Goal: Task Accomplishment & Management: Use online tool/utility

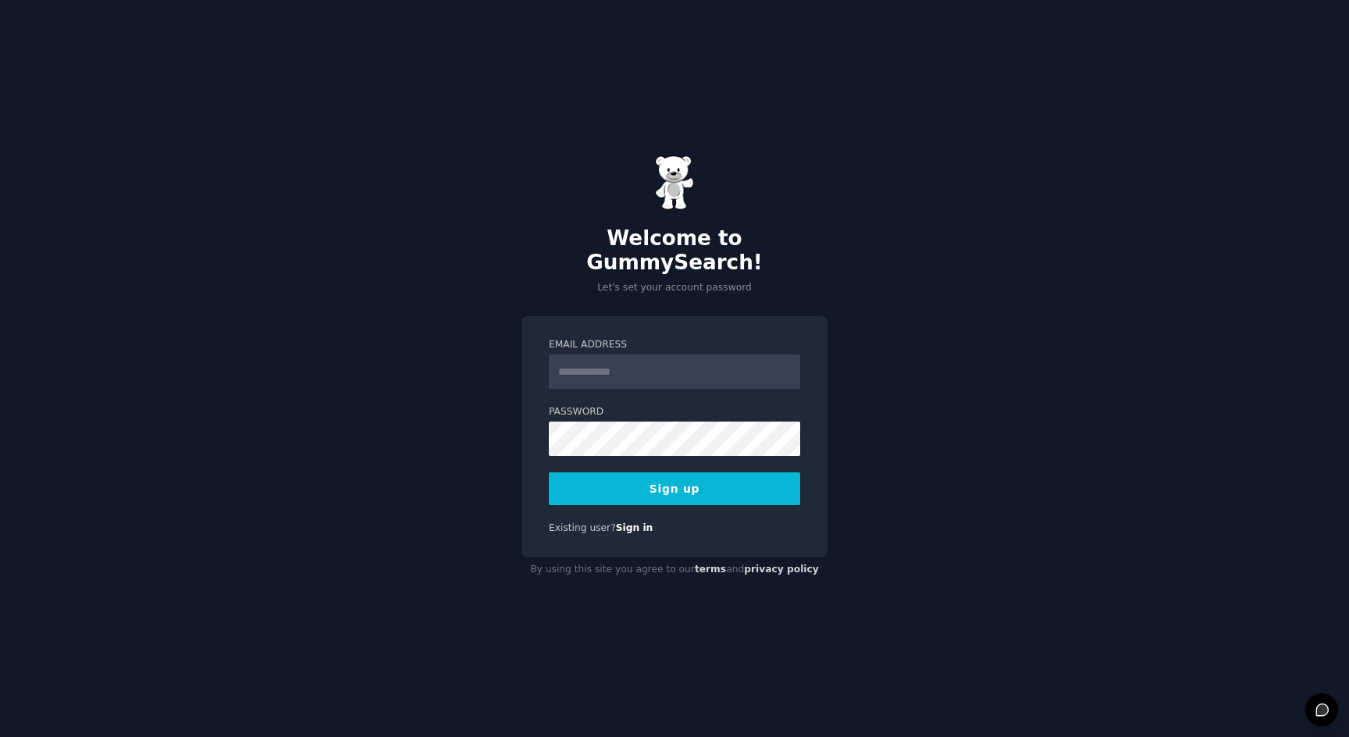
click at [672, 361] on input "Email Address" at bounding box center [674, 371] width 251 height 34
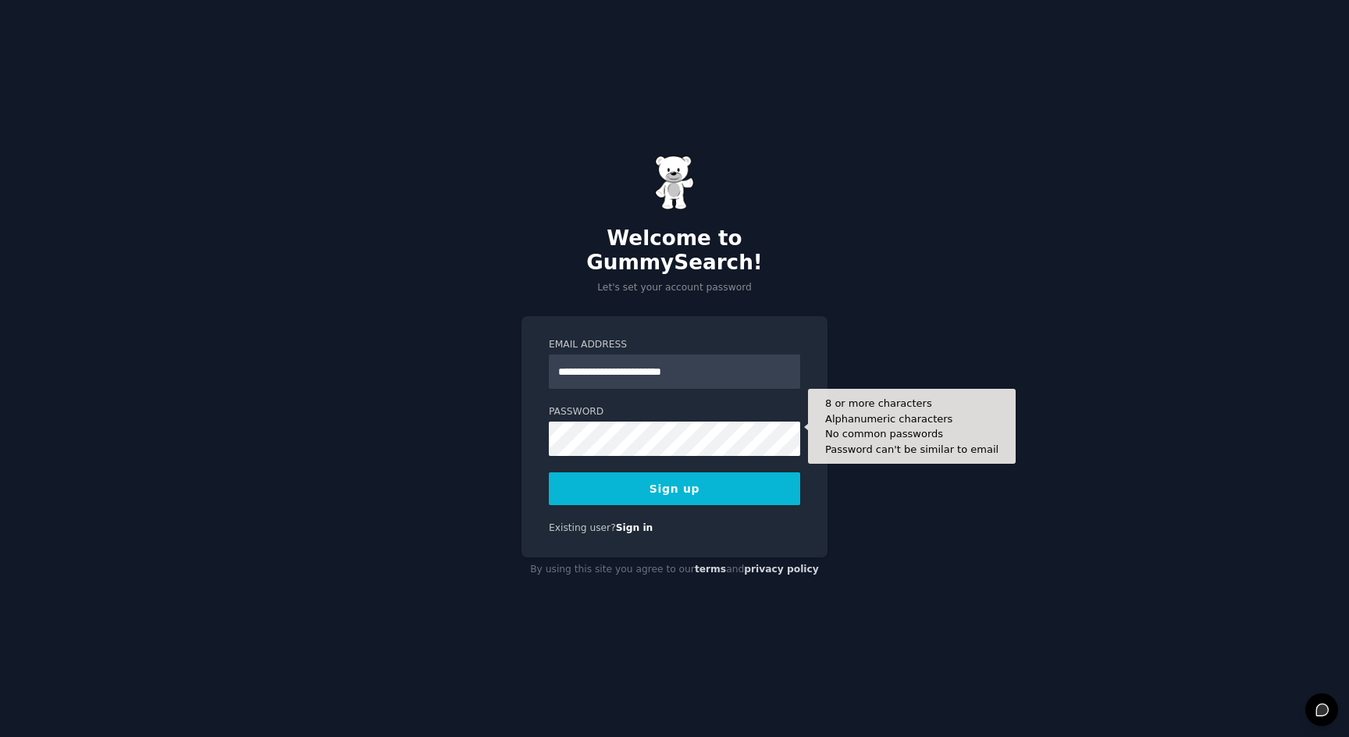
type input "**********"
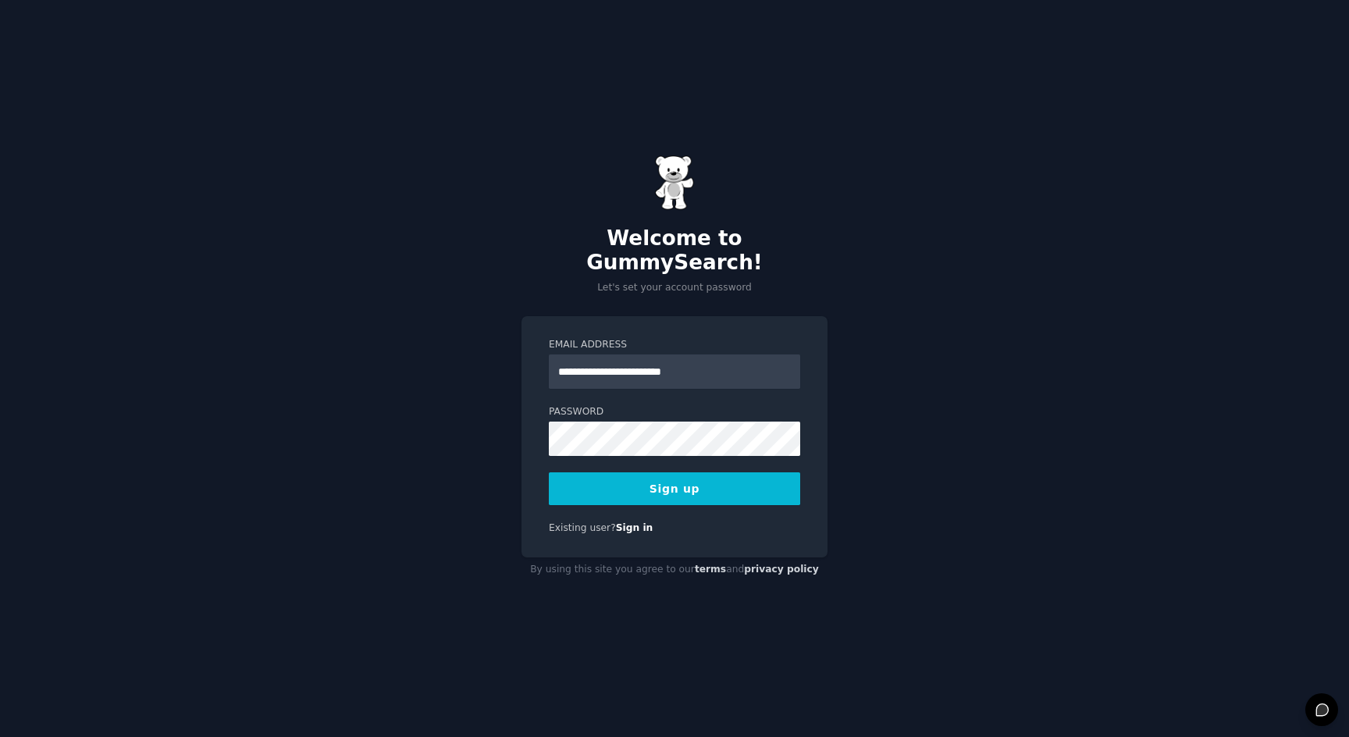
click at [749, 477] on button "Sign up" at bounding box center [674, 488] width 251 height 33
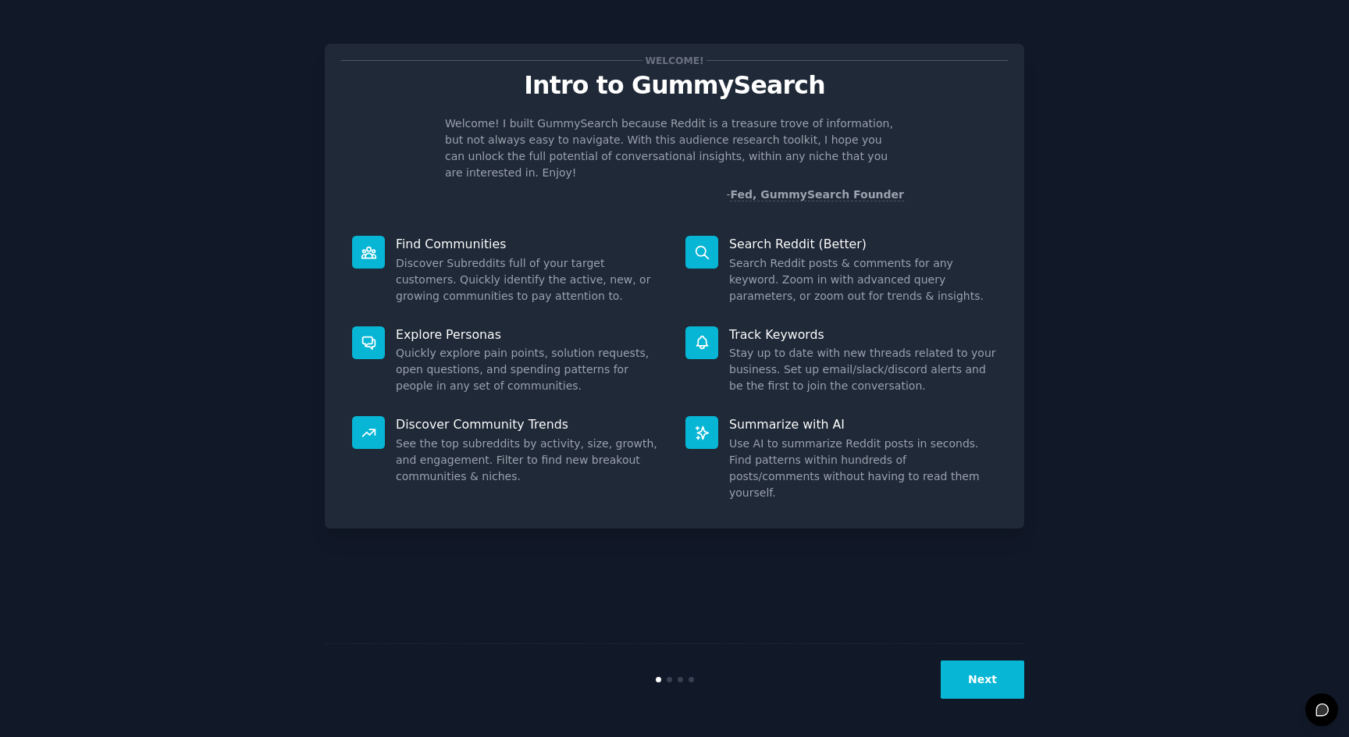
click at [993, 691] on button "Next" at bounding box center [983, 679] width 84 height 38
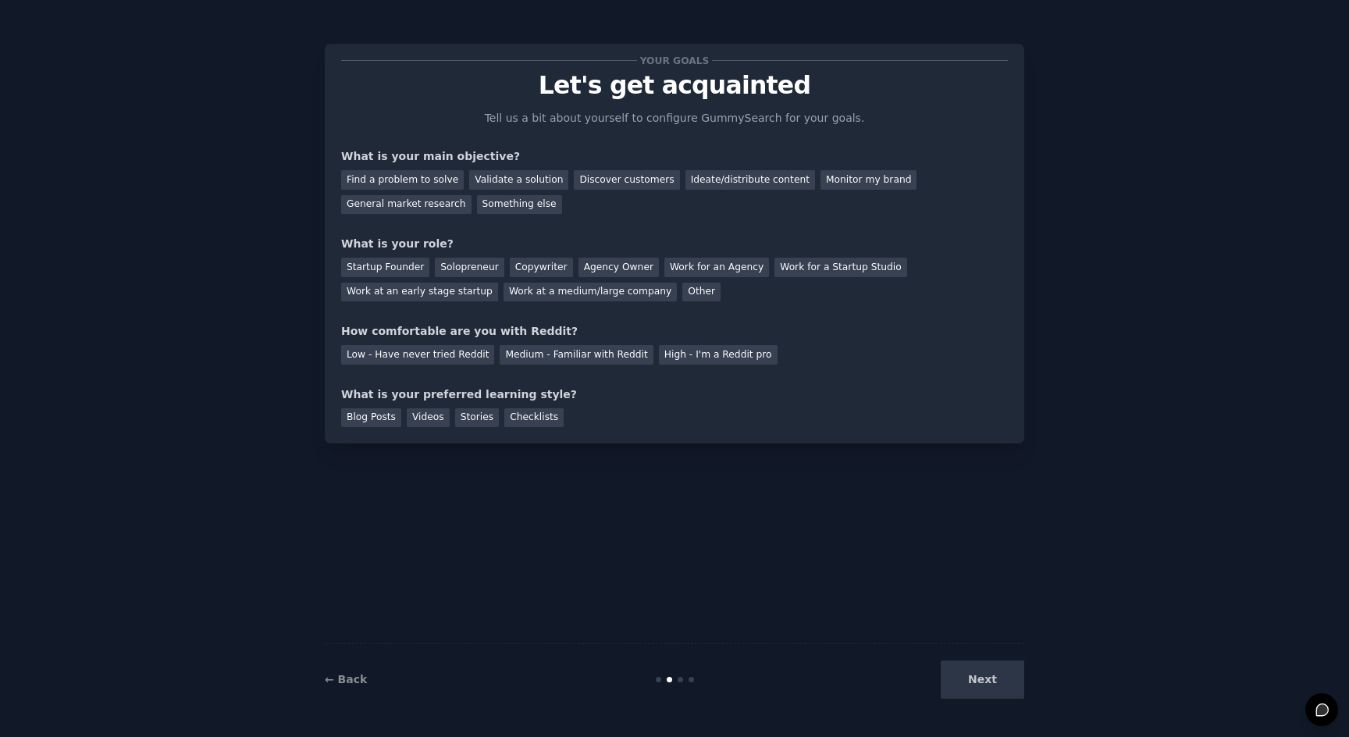
click at [995, 684] on div "Next" at bounding box center [907, 679] width 233 height 38
click at [415, 206] on div "General market research" at bounding box center [406, 205] width 130 height 20
click at [455, 266] on div "Solopreneur" at bounding box center [469, 268] width 69 height 20
click at [593, 358] on div "Medium - Familiar with Reddit" at bounding box center [576, 355] width 153 height 20
click at [361, 420] on div "Blog Posts" at bounding box center [371, 418] width 60 height 20
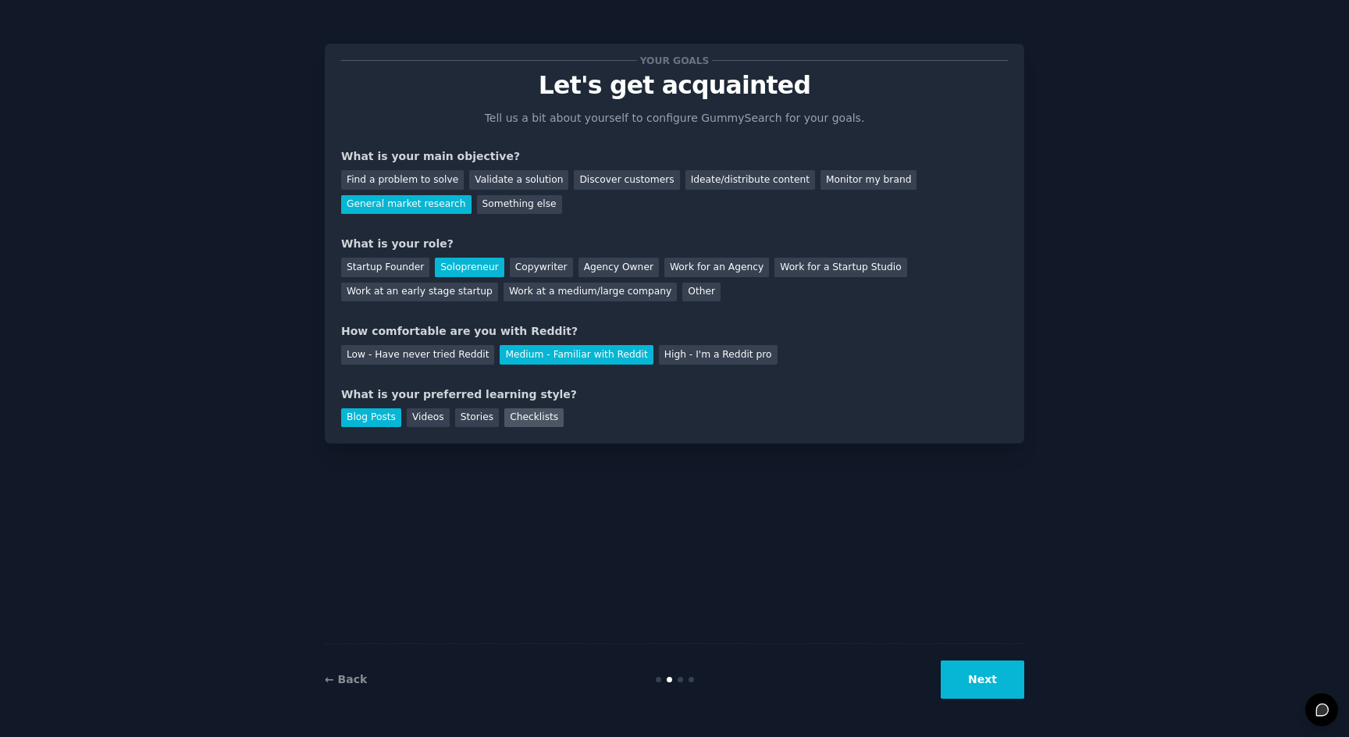
click at [526, 420] on div "Checklists" at bounding box center [533, 418] width 59 height 20
click at [354, 416] on div "Blog Posts" at bounding box center [371, 418] width 60 height 20
click at [957, 657] on div "← Back Next" at bounding box center [674, 679] width 699 height 72
click at [963, 671] on button "Next" at bounding box center [983, 679] width 84 height 38
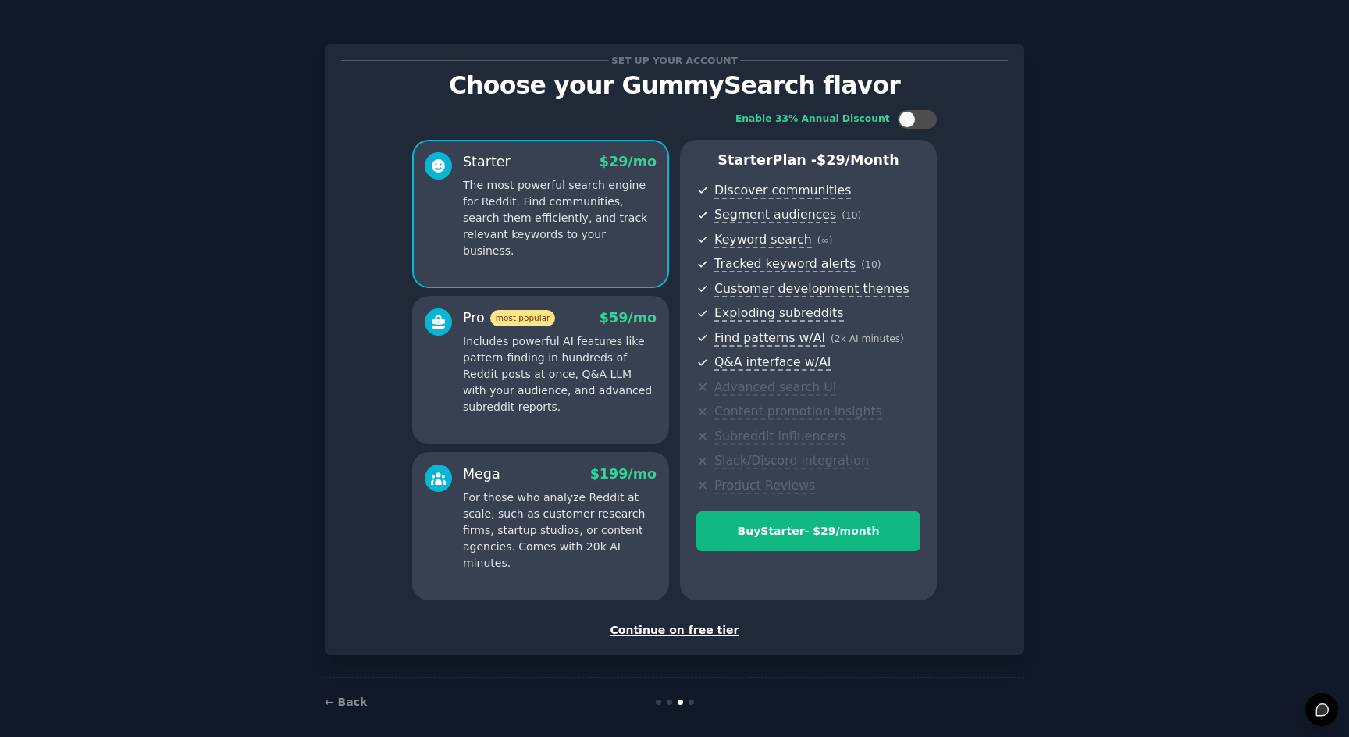
click at [705, 632] on div "Continue on free tier" at bounding box center [674, 630] width 667 height 16
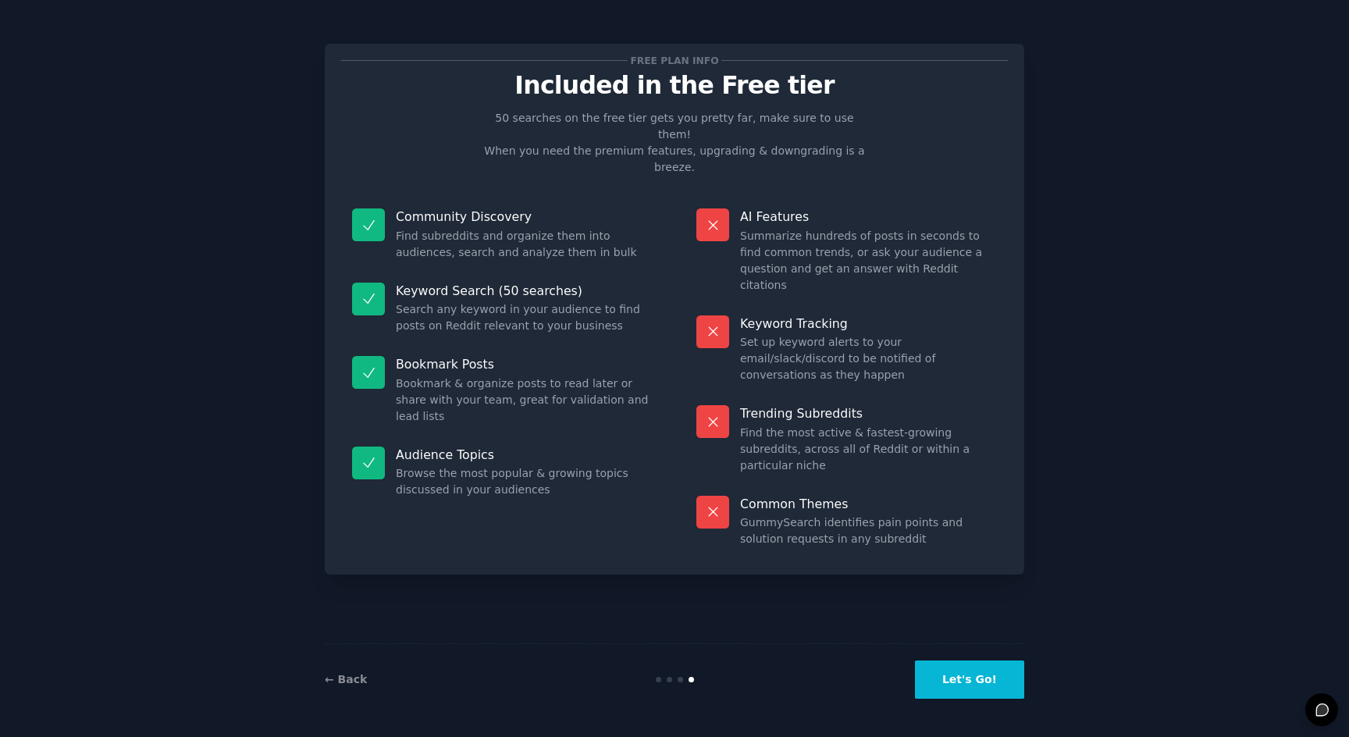
click at [983, 685] on button "Let's Go!" at bounding box center [969, 679] width 109 height 38
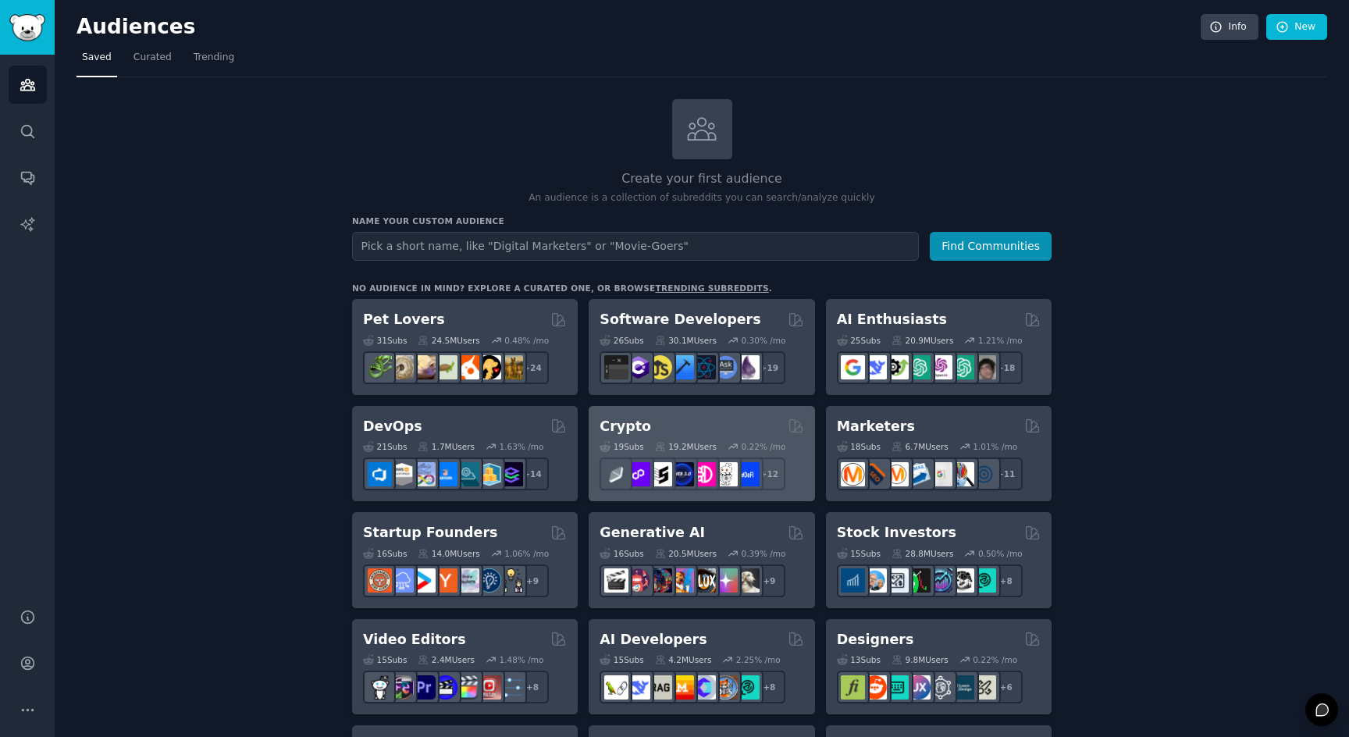
click at [736, 425] on div "Crypto" at bounding box center [702, 427] width 204 height 20
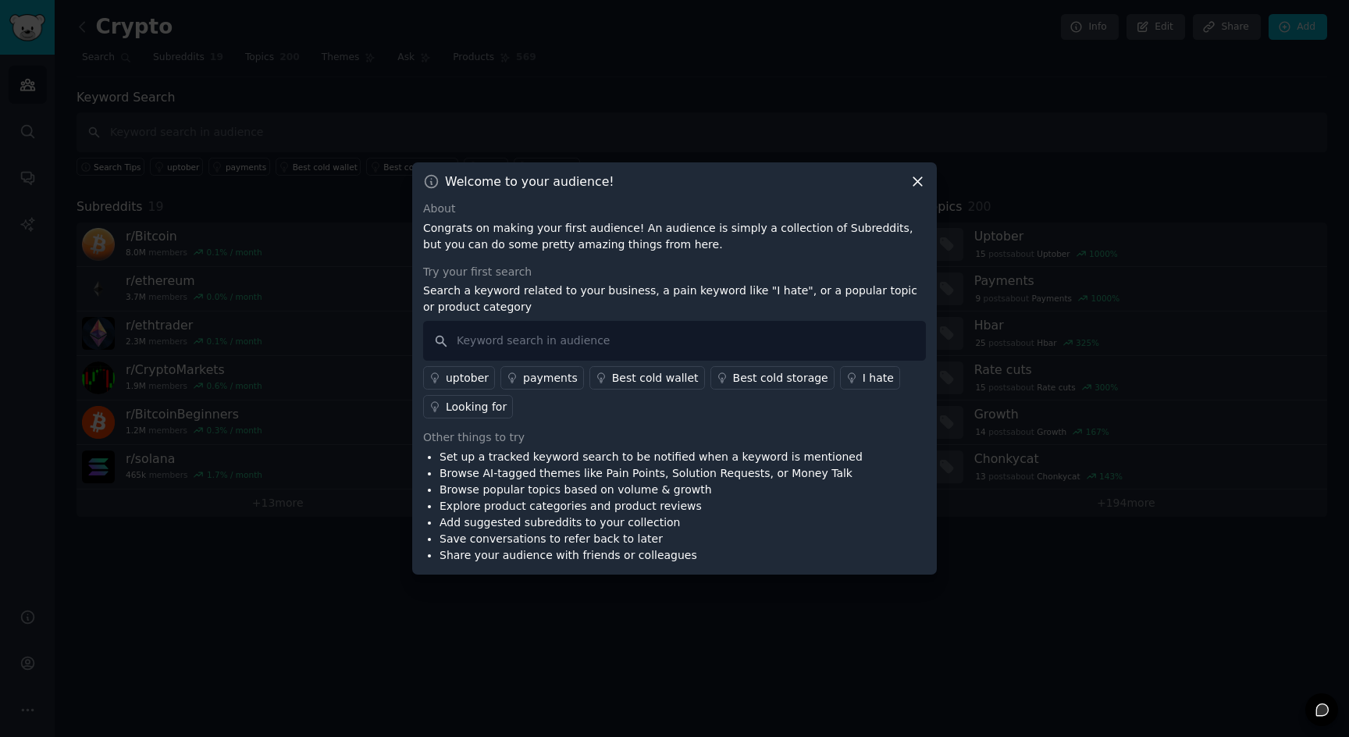
click at [920, 187] on icon at bounding box center [917, 181] width 16 height 16
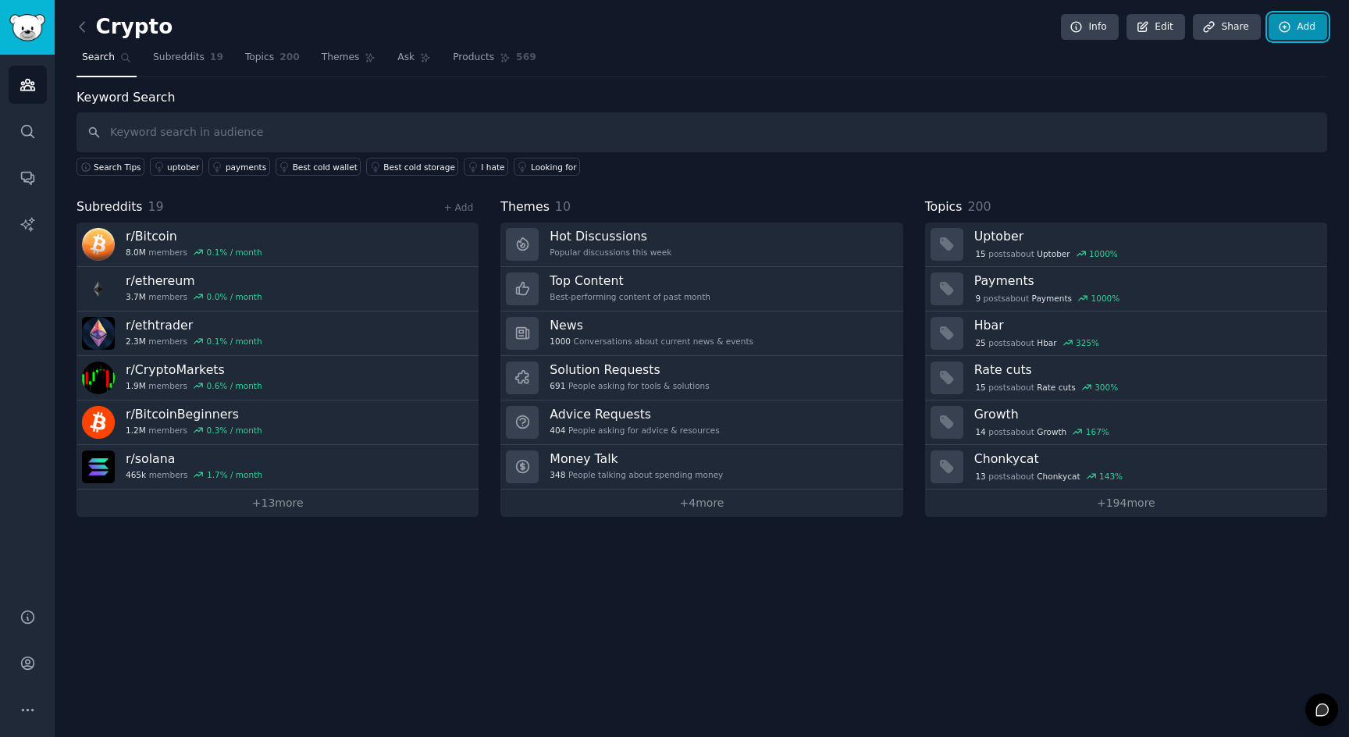
click at [1311, 23] on link "Add" at bounding box center [1298, 27] width 59 height 27
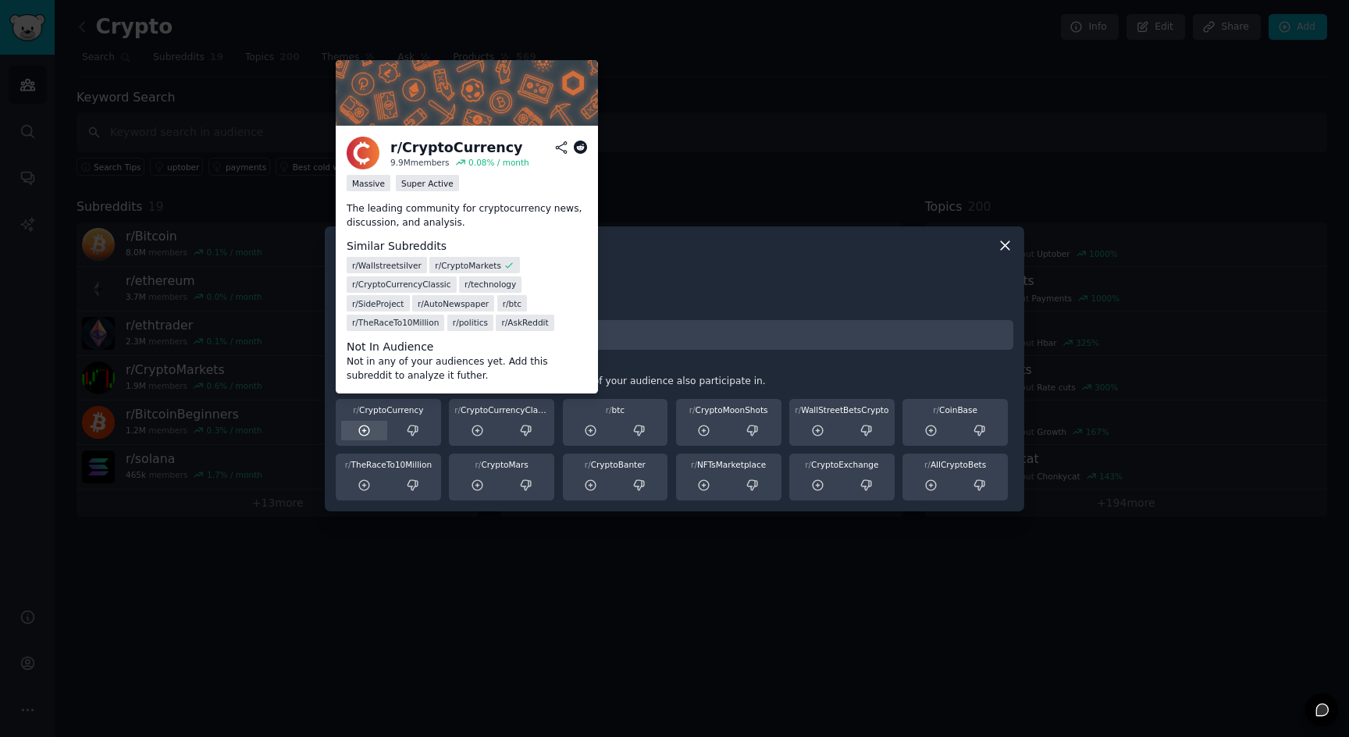
click at [363, 430] on icon at bounding box center [364, 430] width 10 height 10
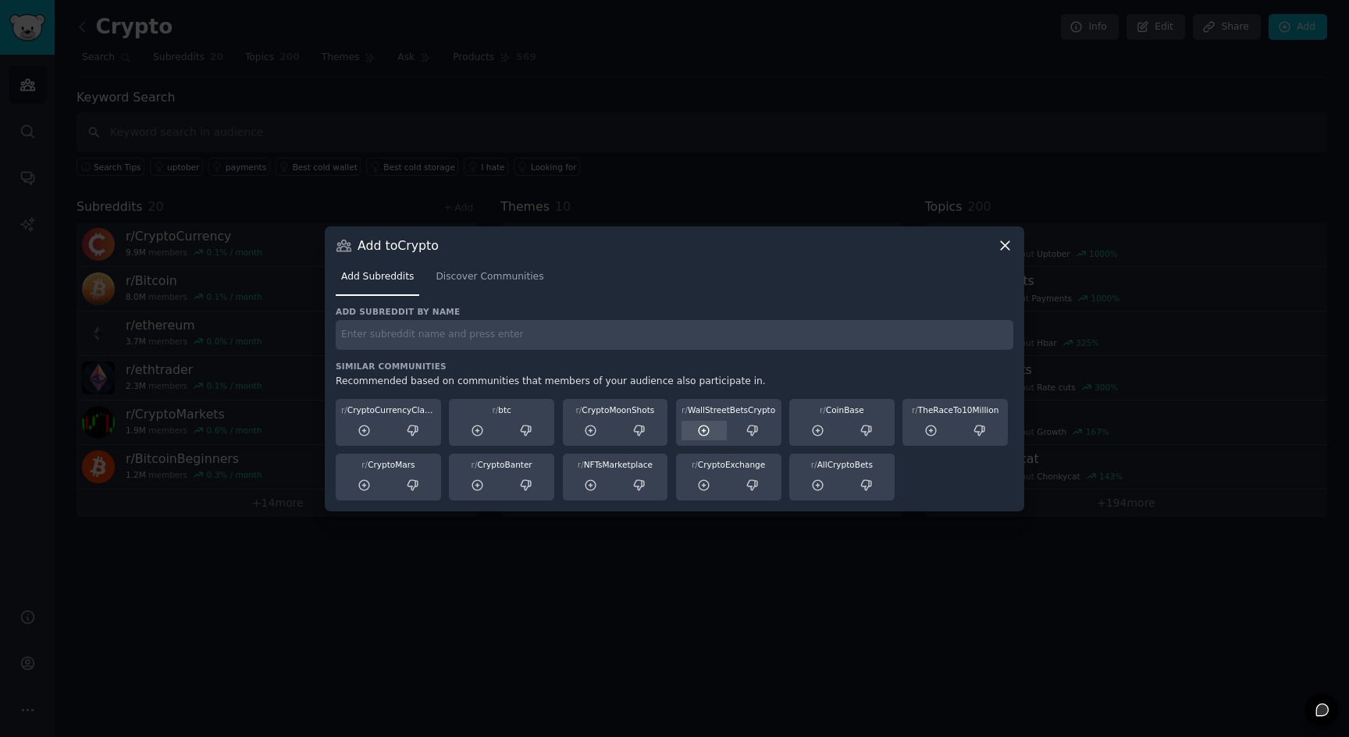
click at [702, 425] on icon at bounding box center [704, 430] width 10 height 10
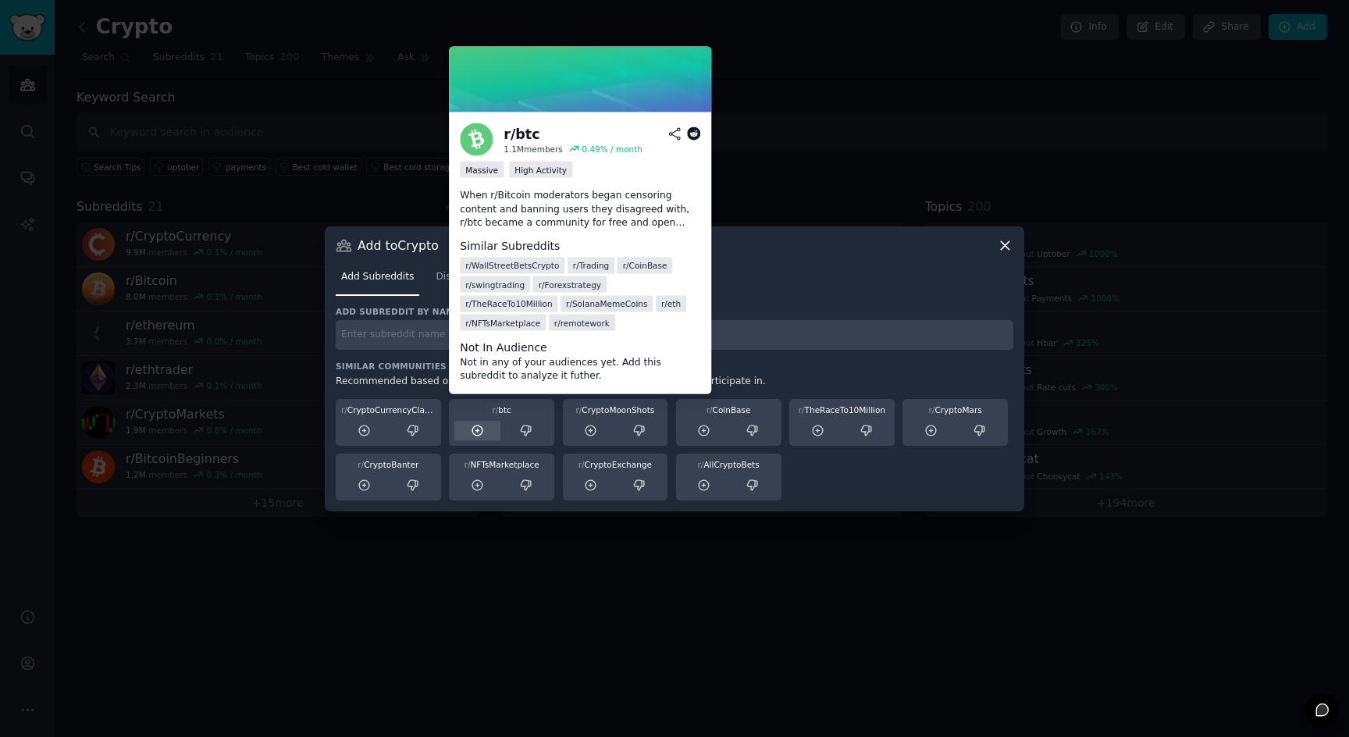
click at [471, 432] on icon at bounding box center [478, 431] width 14 height 14
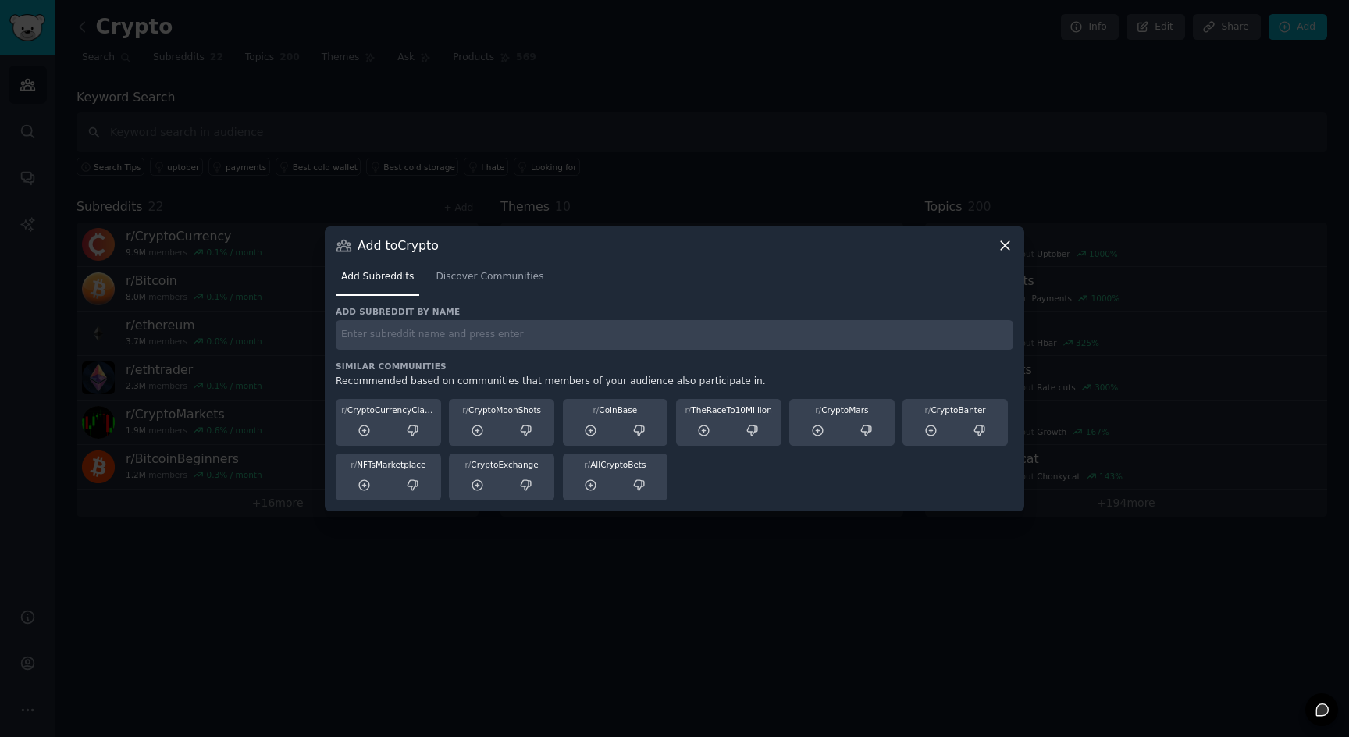
click at [1002, 249] on icon at bounding box center [1005, 245] width 9 height 9
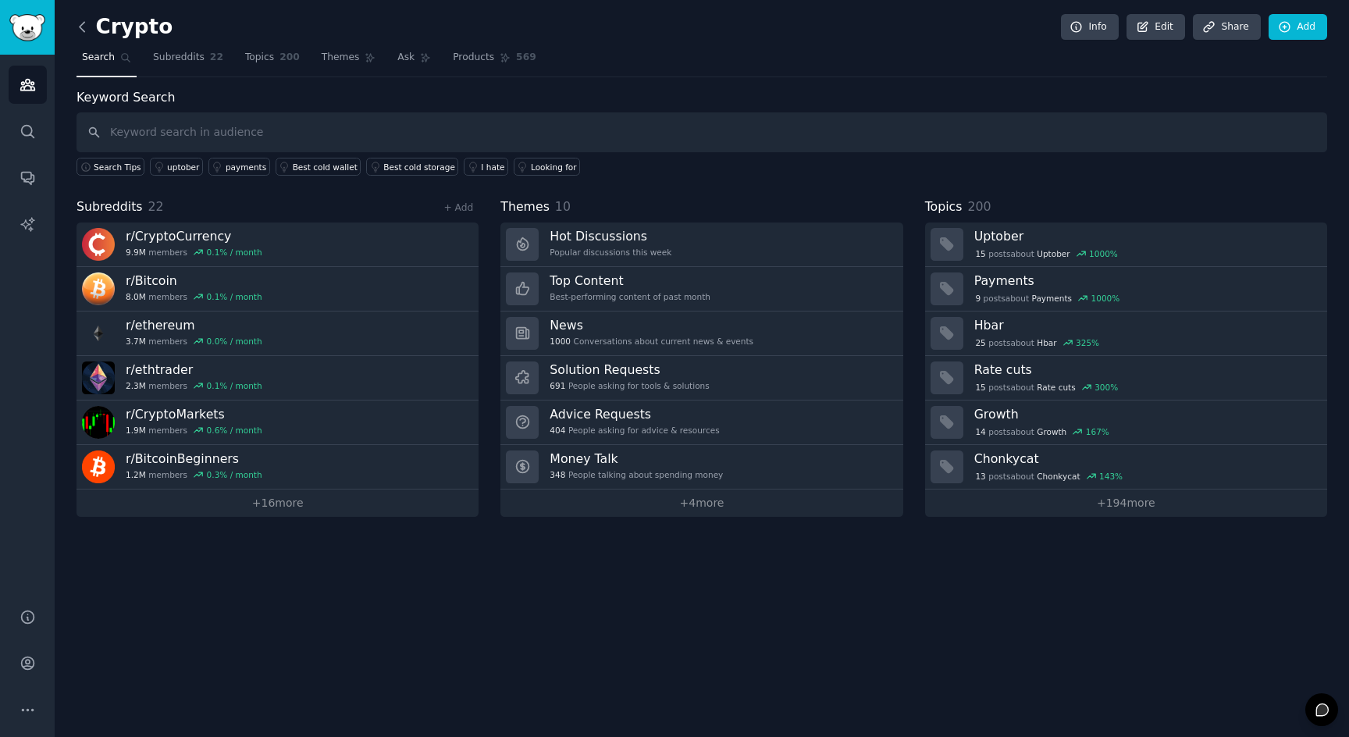
click at [77, 24] on icon at bounding box center [82, 27] width 16 height 16
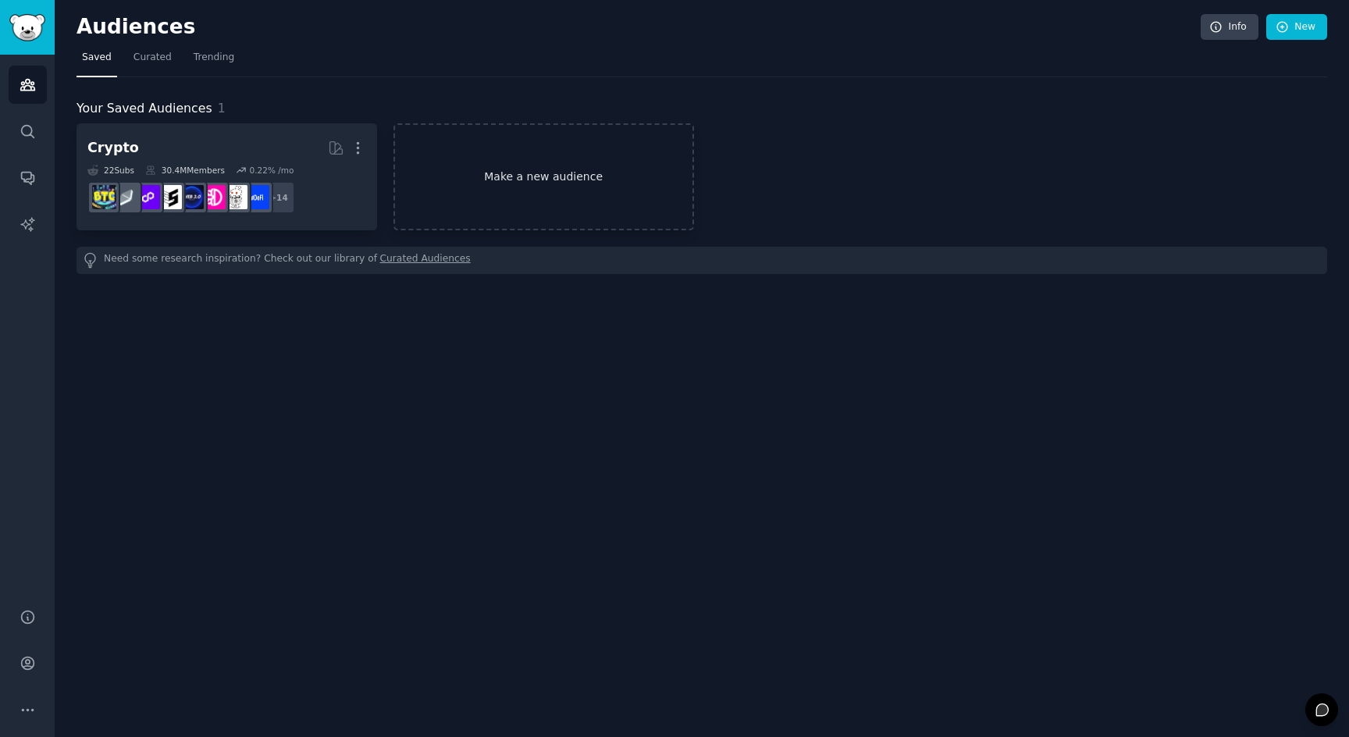
click at [472, 167] on link "Make a new audience" at bounding box center [543, 176] width 301 height 107
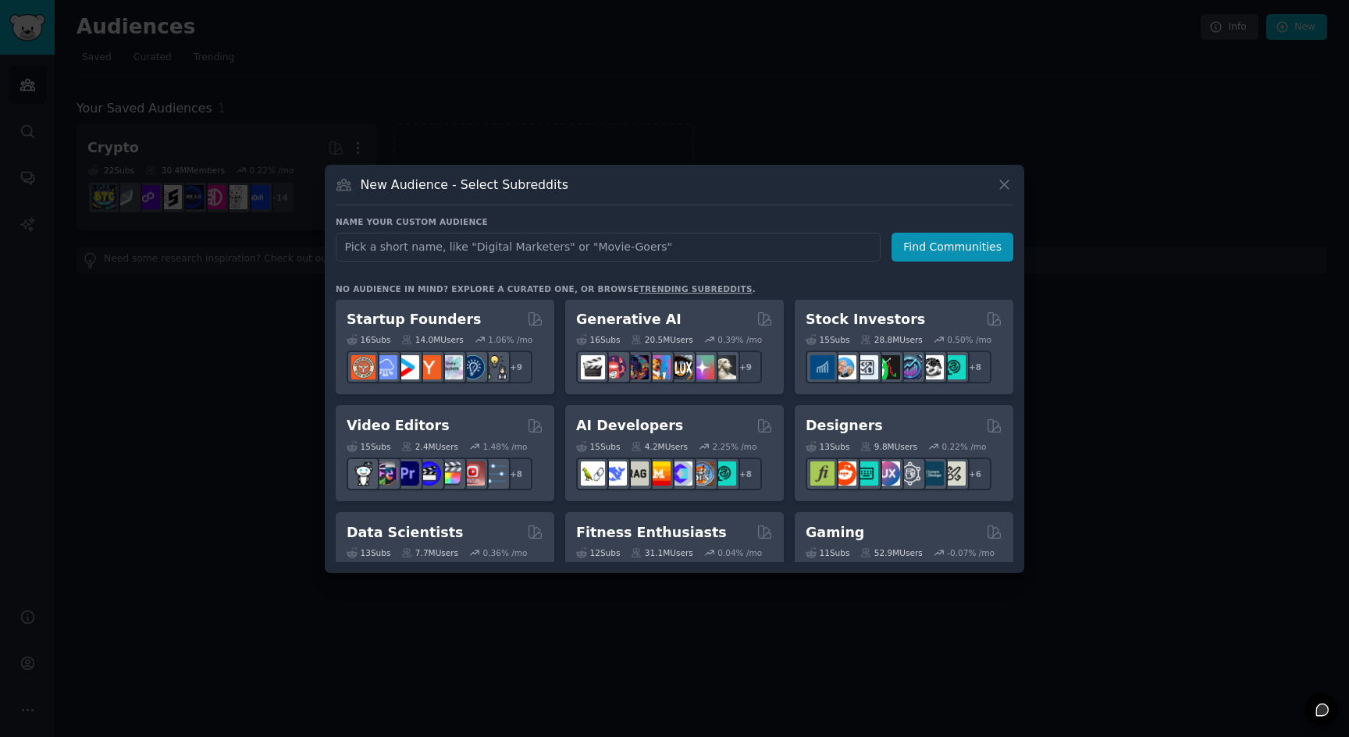
scroll to position [202, 0]
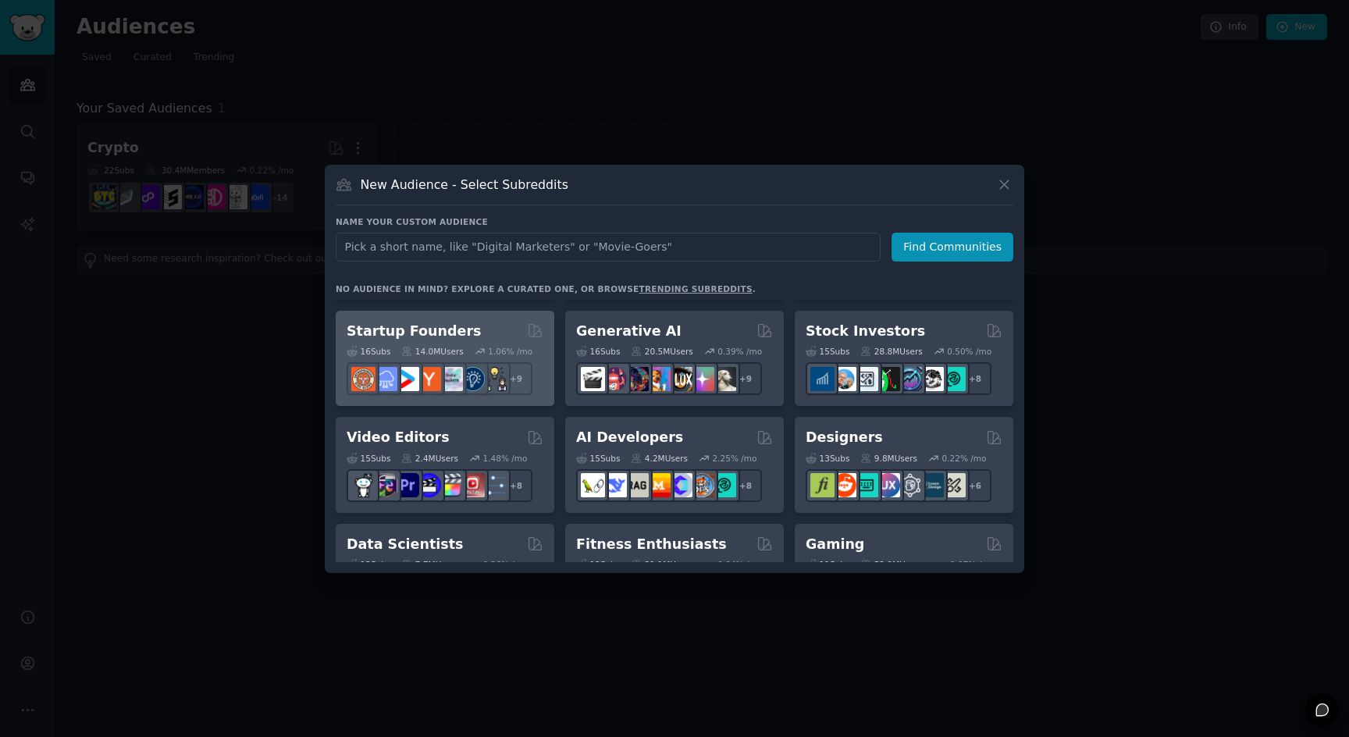
click at [514, 332] on div "Startup Founders" at bounding box center [445, 332] width 197 height 20
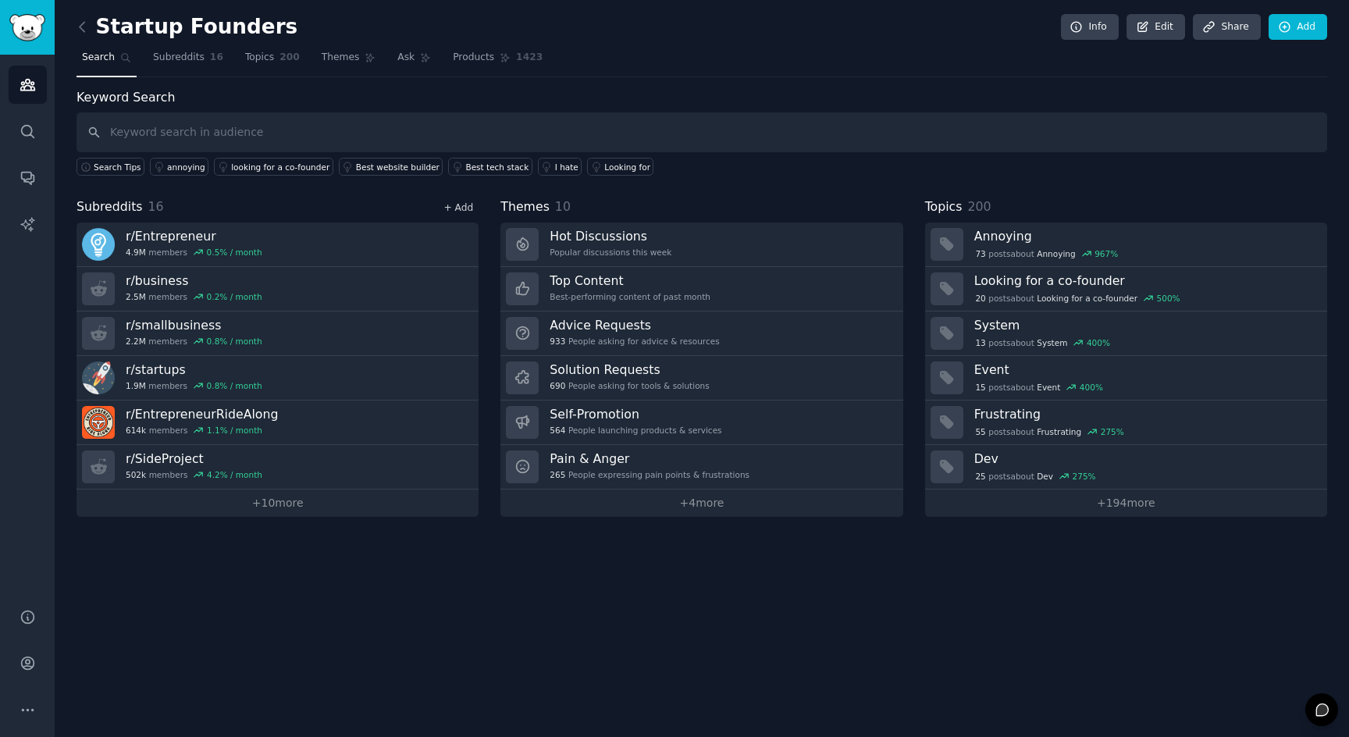
click at [464, 202] on link "+ Add" at bounding box center [458, 207] width 30 height 11
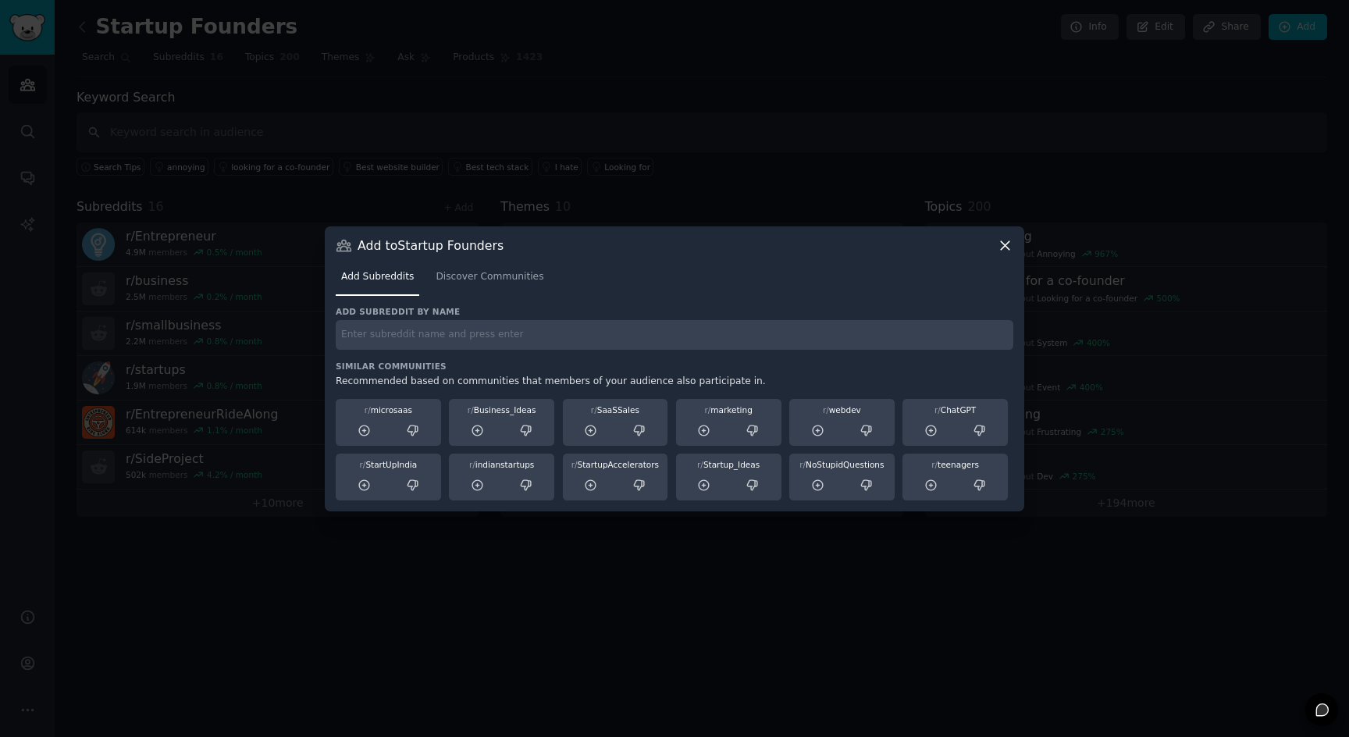
click at [557, 363] on h3 "Similar Communities" at bounding box center [675, 366] width 678 height 11
click at [361, 431] on icon at bounding box center [365, 431] width 14 height 14
click at [477, 486] on icon at bounding box center [477, 485] width 10 height 10
click at [482, 488] on icon at bounding box center [478, 486] width 14 height 14
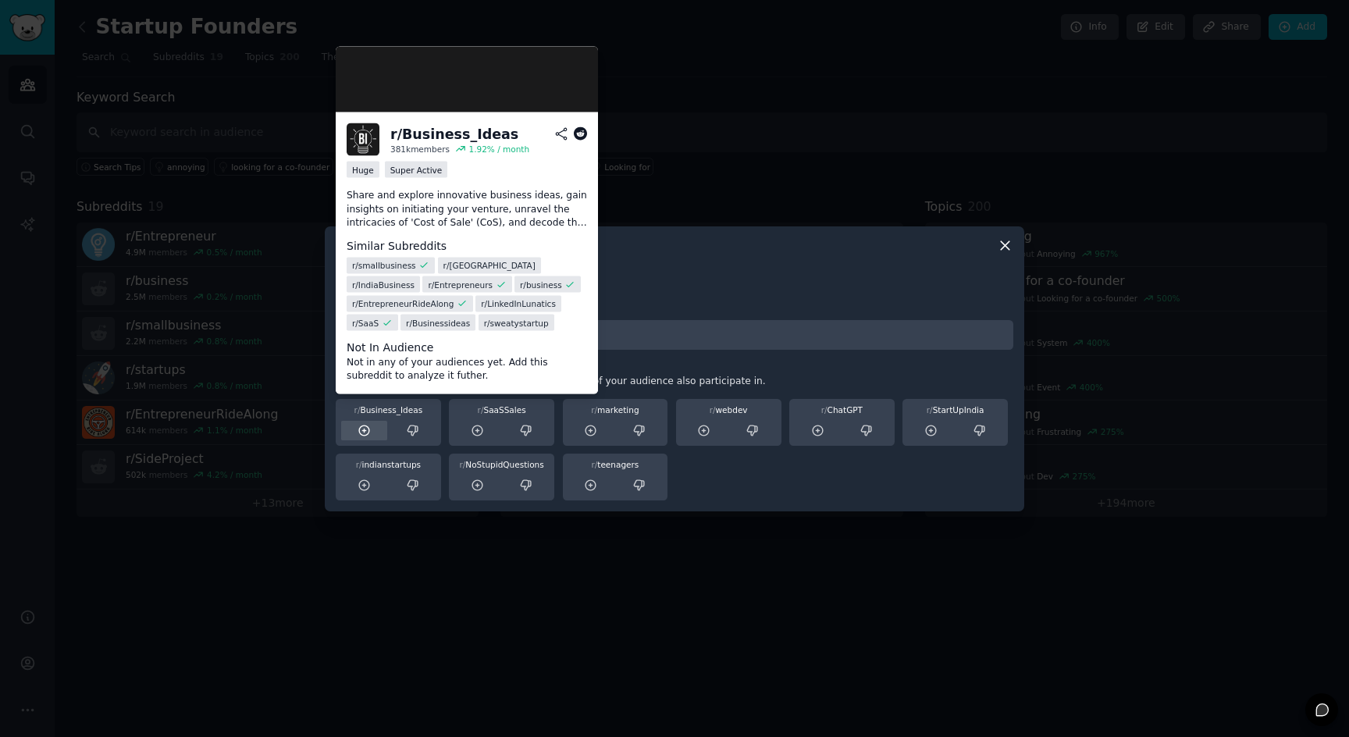
click at [375, 423] on div at bounding box center [364, 431] width 46 height 20
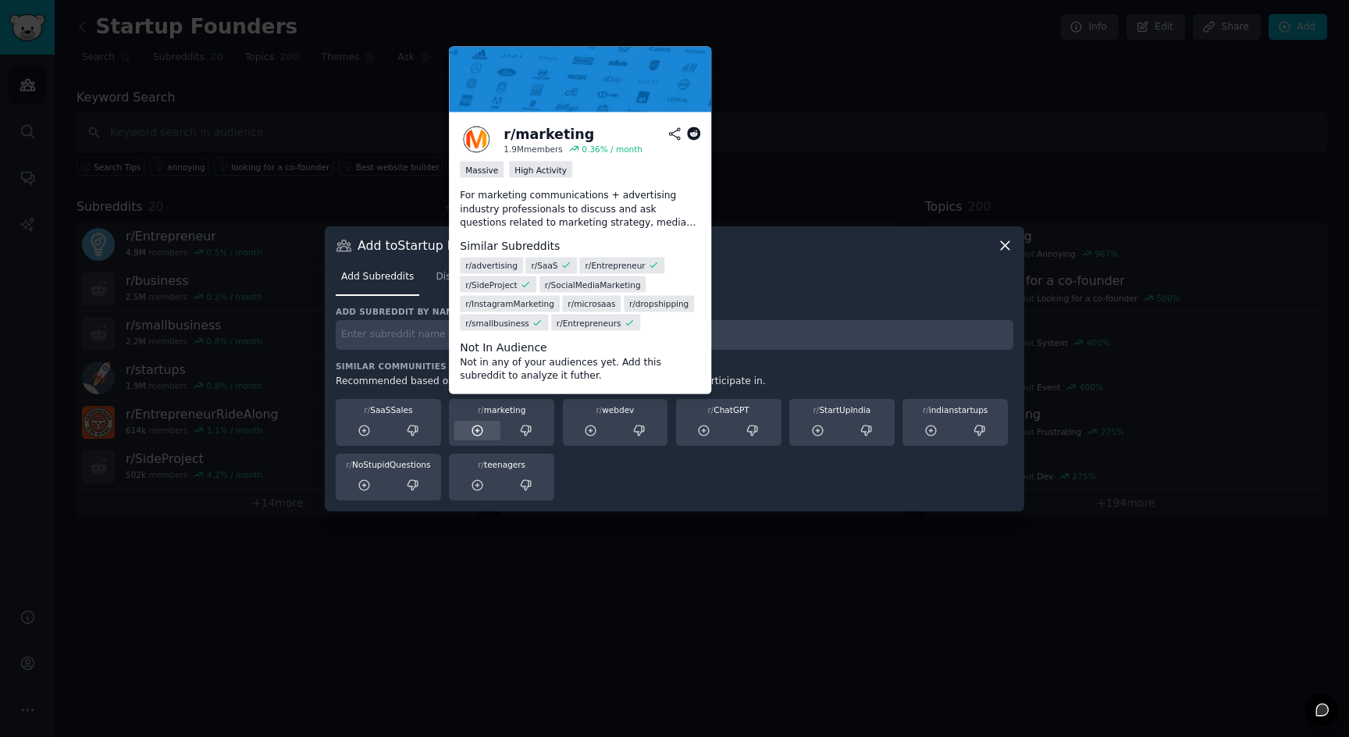
click at [477, 439] on div at bounding box center [477, 431] width 46 height 20
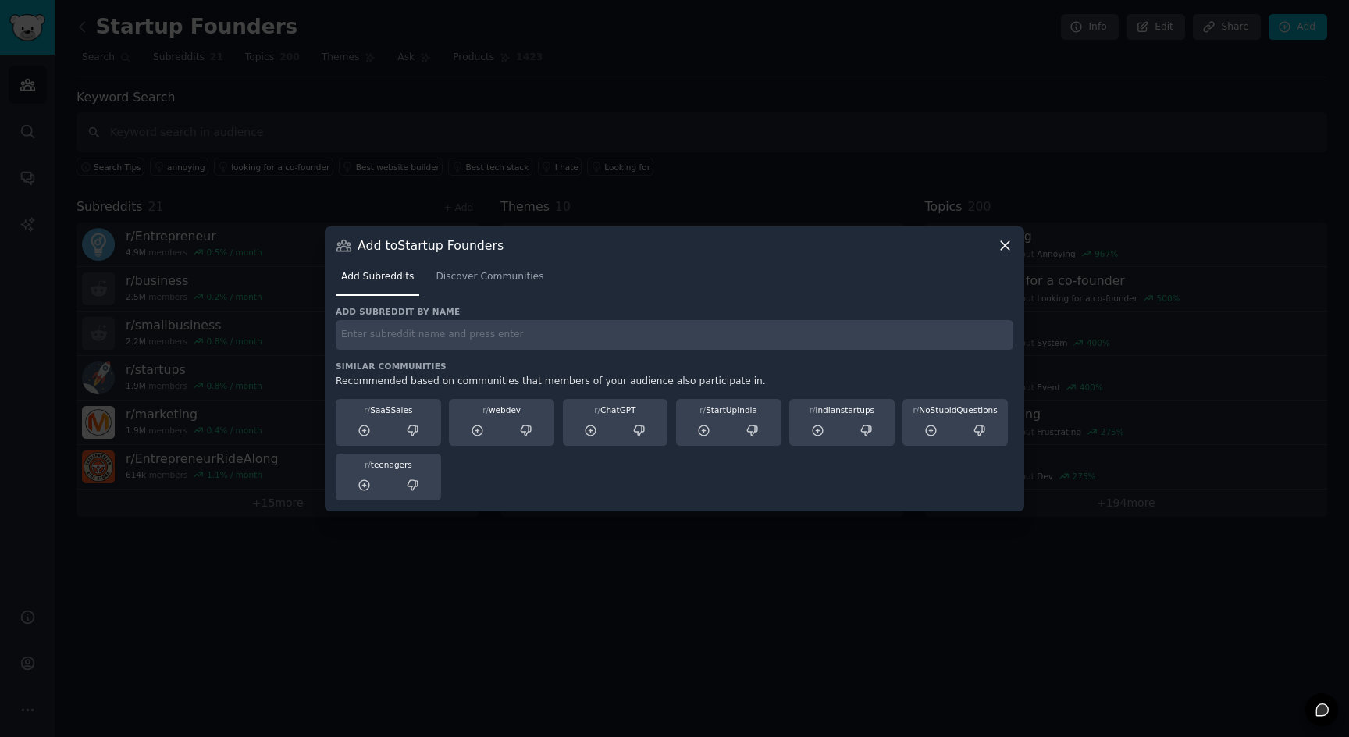
click at [1014, 250] on div "Add to Startup Founders Add Subreddits Discover Communities Add subreddit by na…" at bounding box center [674, 368] width 699 height 285
click at [1007, 250] on icon at bounding box center [1005, 245] width 16 height 16
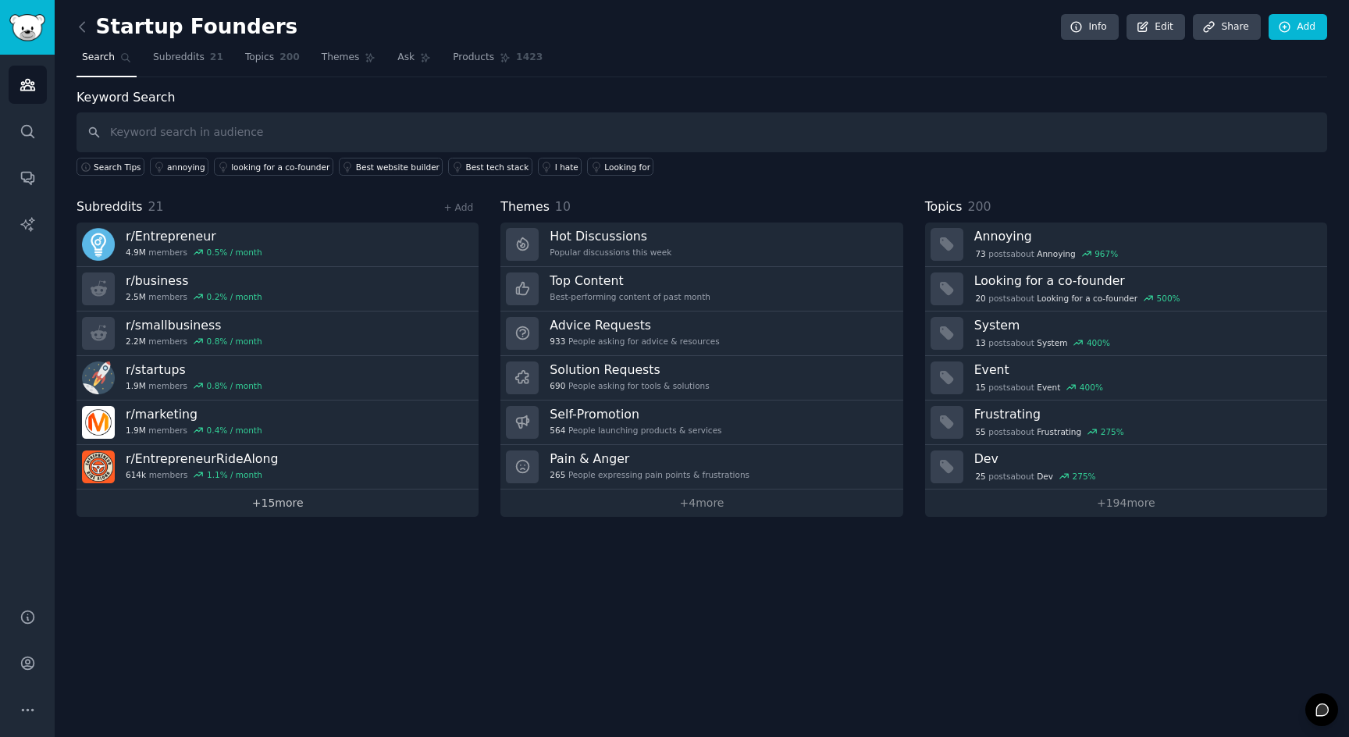
click at [256, 514] on link "+ 15 more" at bounding box center [278, 502] width 402 height 27
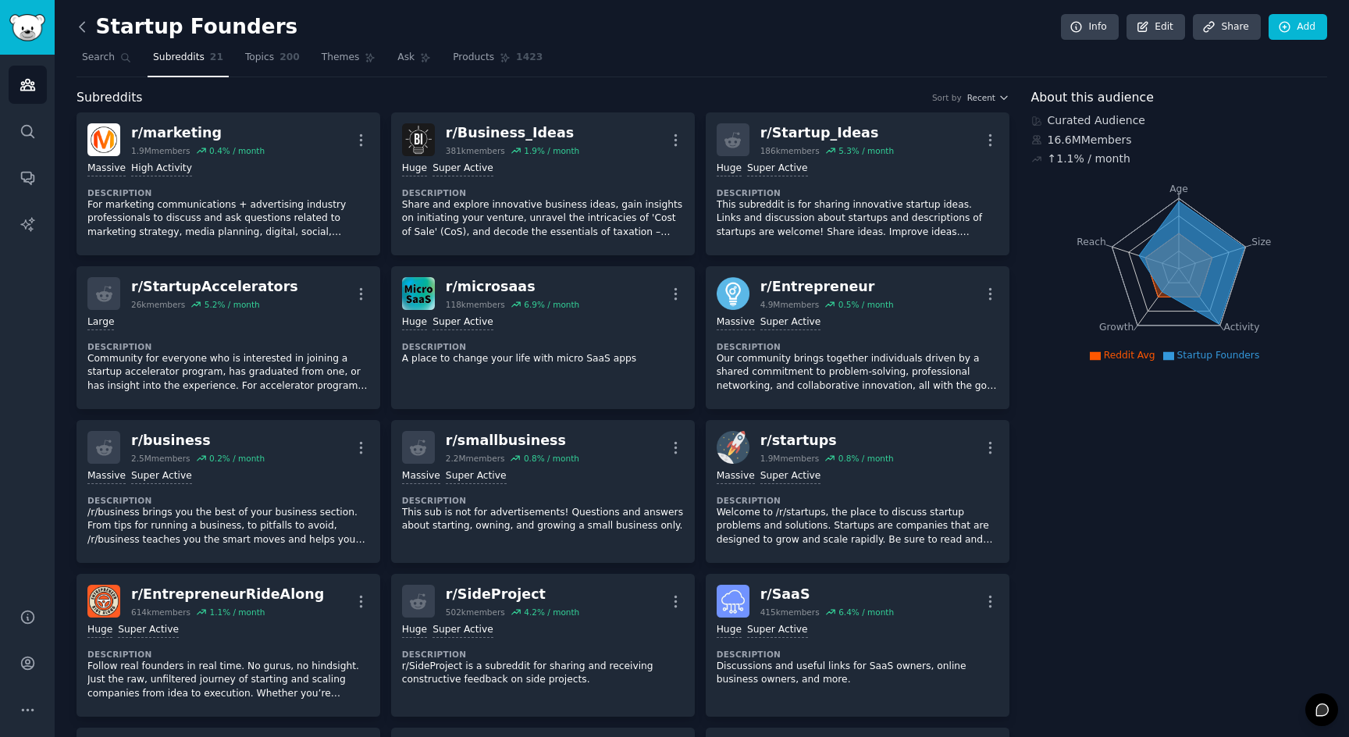
click at [87, 30] on icon at bounding box center [82, 27] width 16 height 16
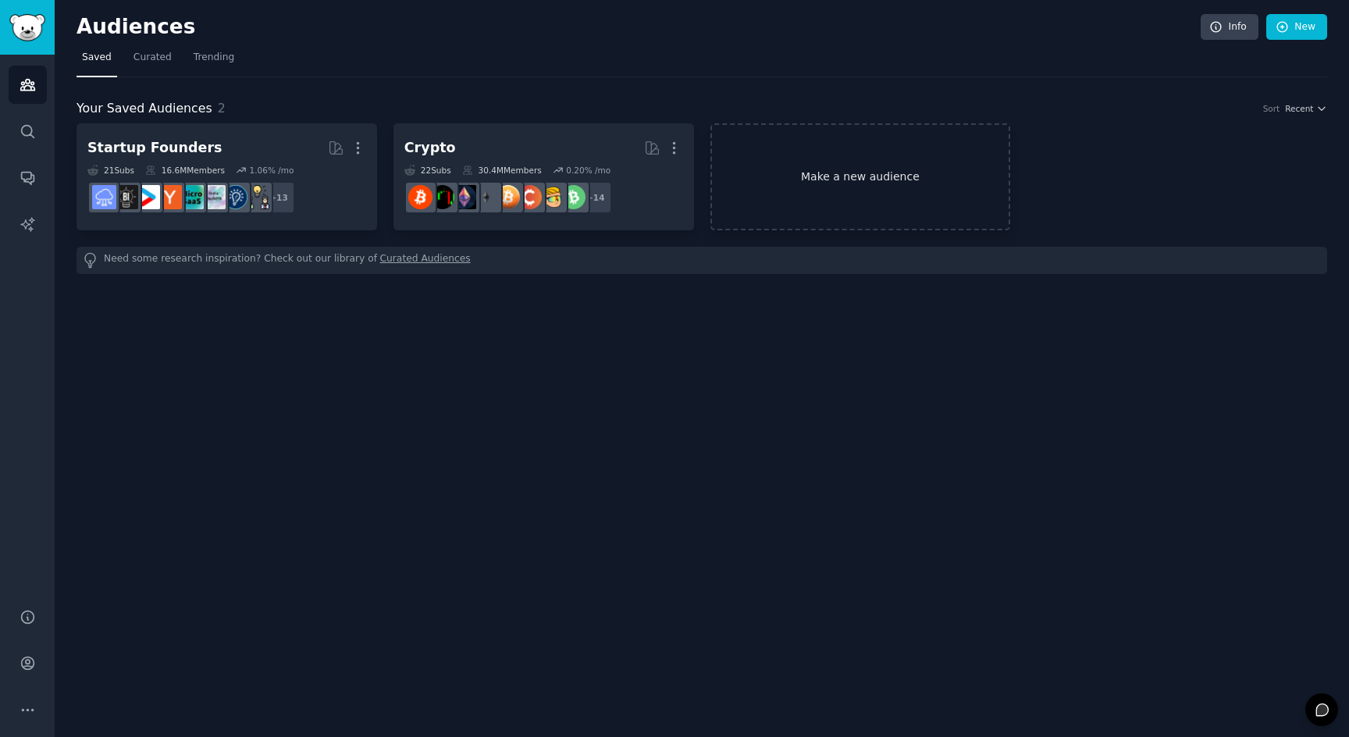
click at [861, 194] on link "Make a new audience" at bounding box center [860, 176] width 301 height 107
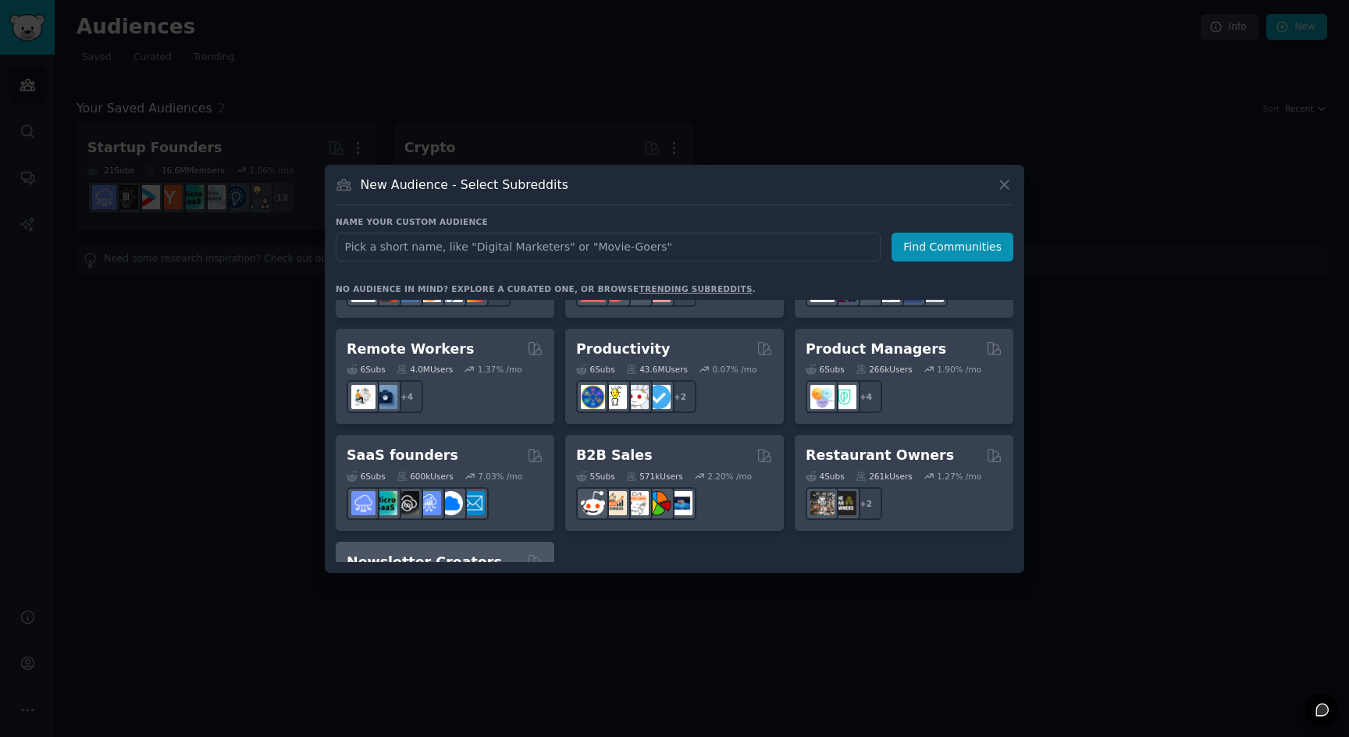
scroll to position [1219, 0]
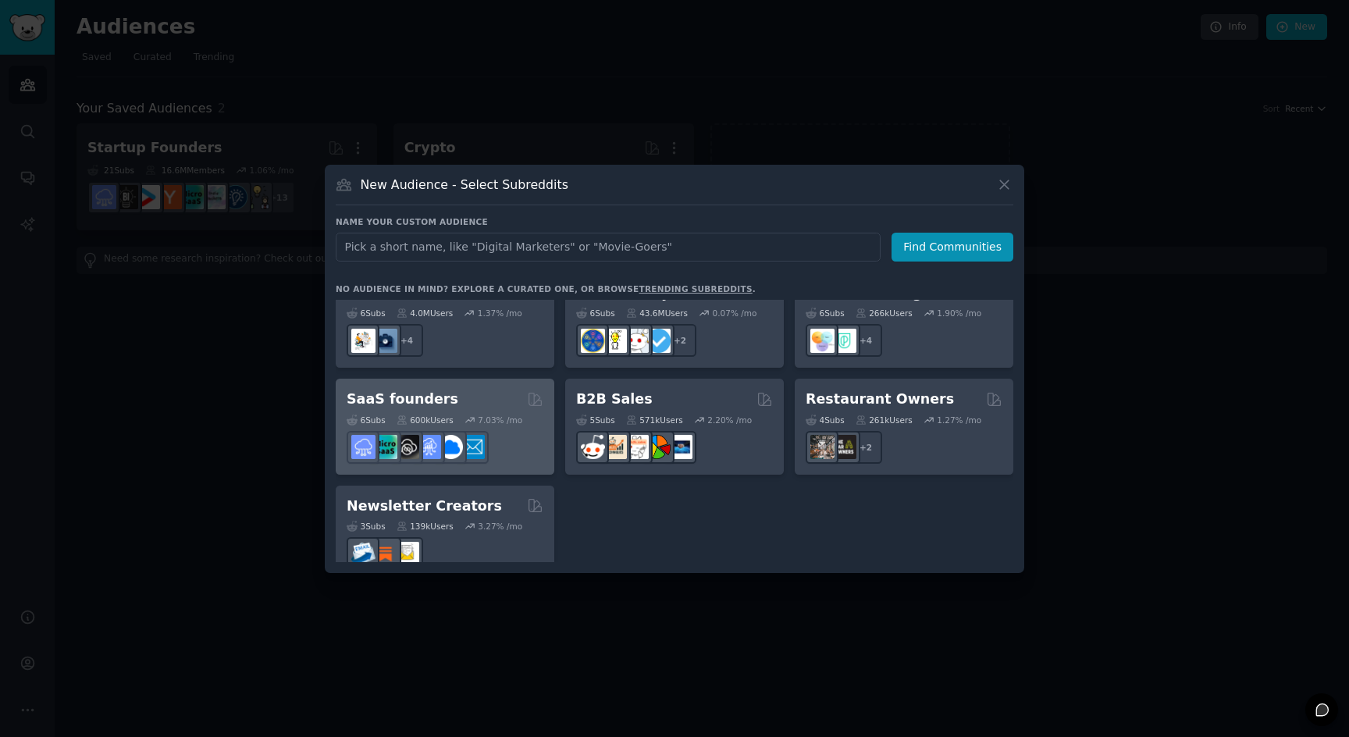
click at [511, 409] on div "6 Sub s 600k Users 7.03 % /mo" at bounding box center [445, 436] width 197 height 55
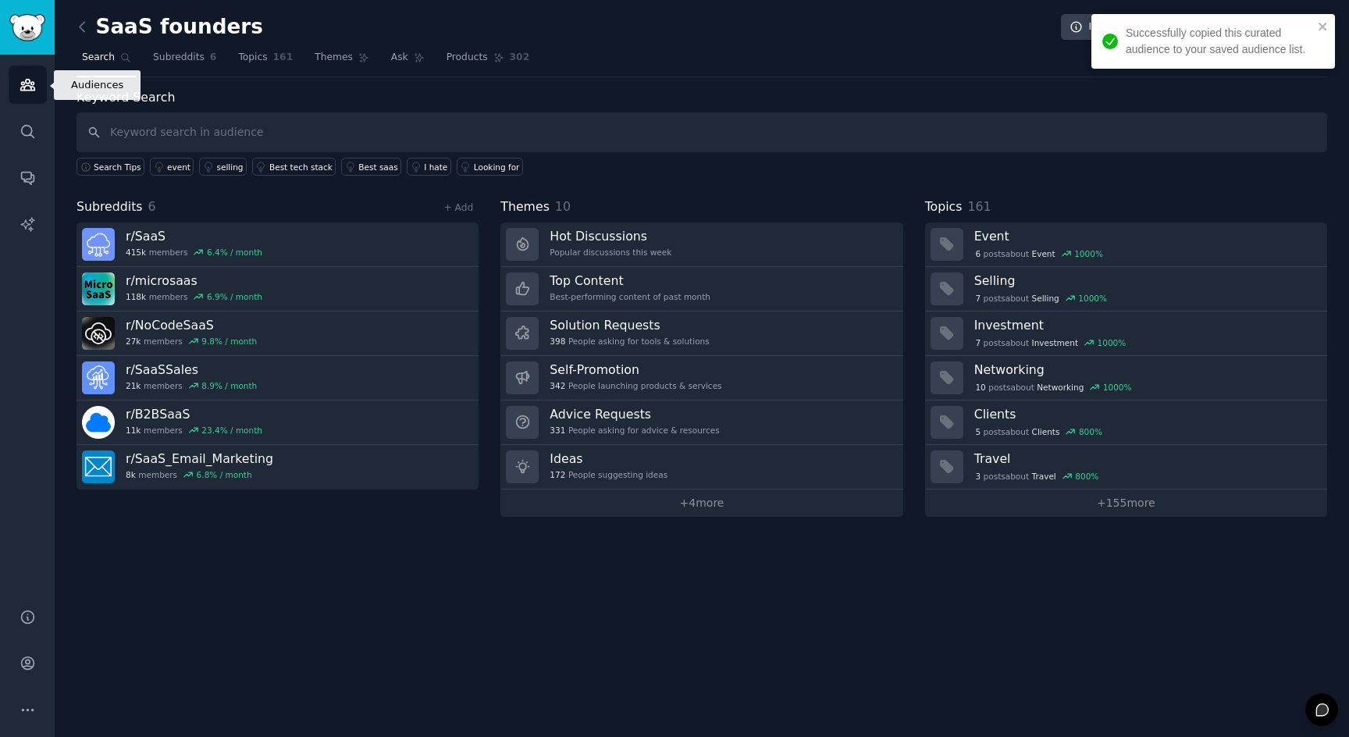
click at [29, 74] on link "Audiences" at bounding box center [28, 85] width 38 height 38
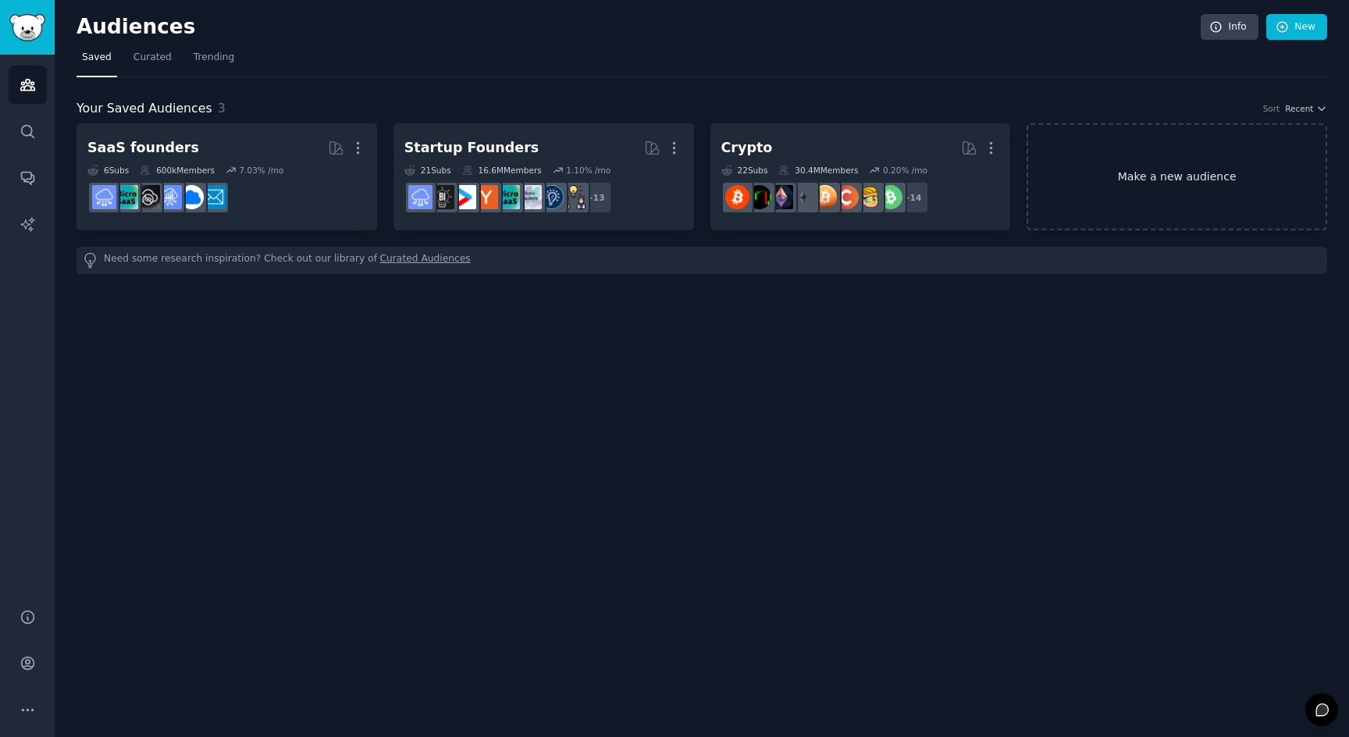
click at [1101, 139] on link "Make a new audience" at bounding box center [1177, 176] width 301 height 107
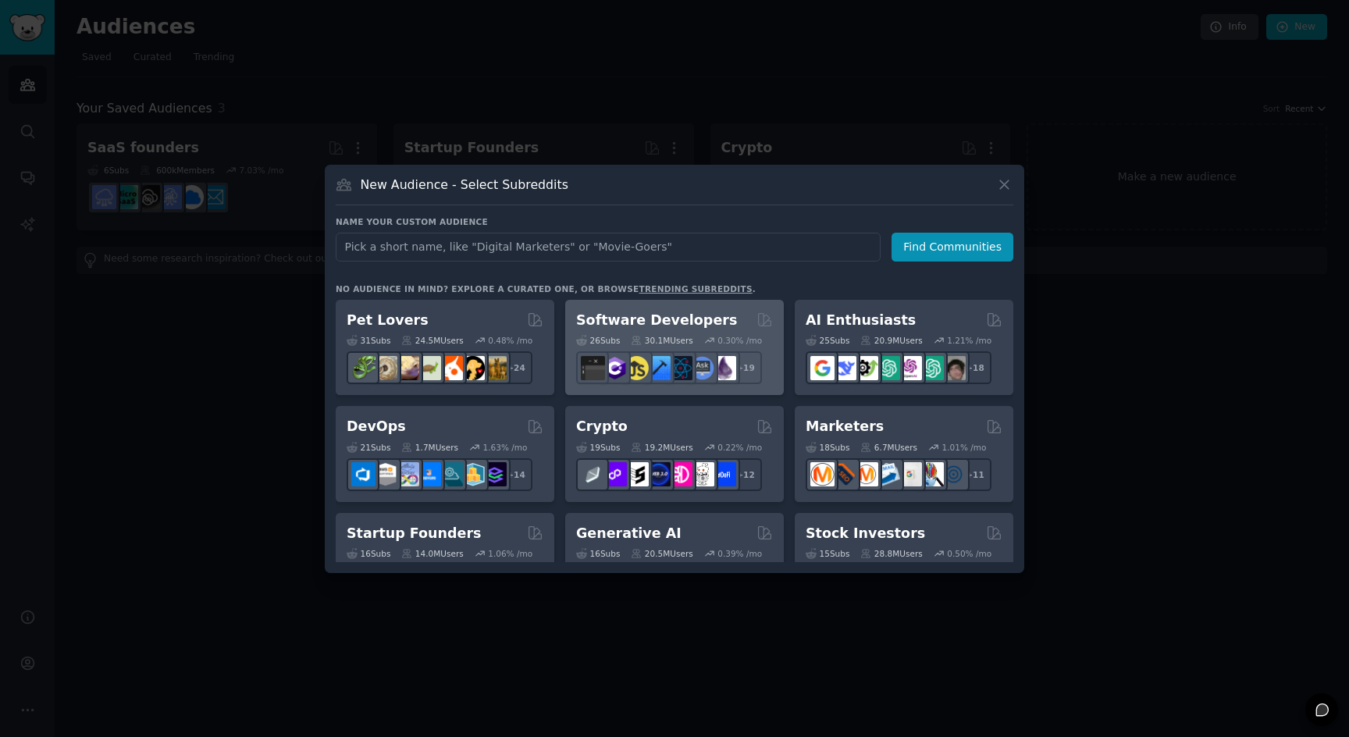
click at [708, 329] on div "26 Sub s 30.1M Users 0.30 % /mo r/AskComputerScience + 19" at bounding box center [674, 356] width 197 height 55
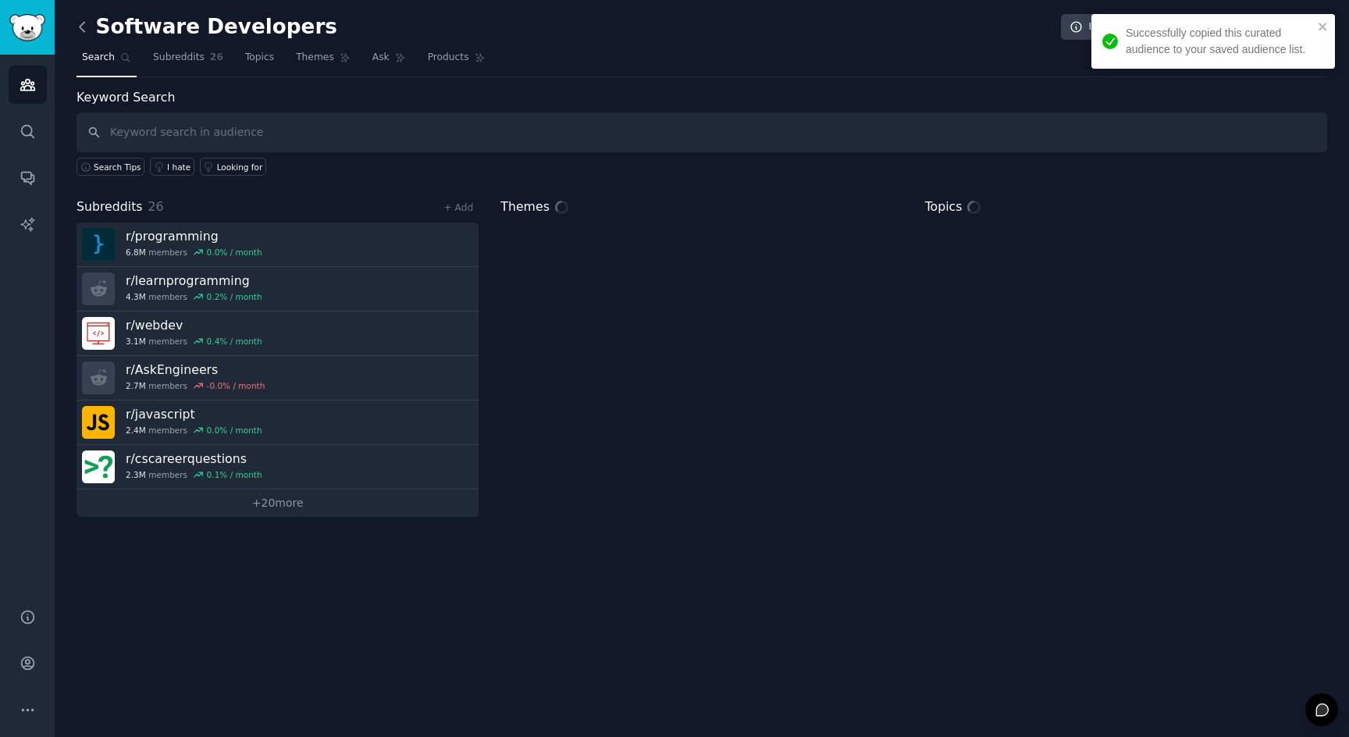
click at [80, 26] on icon at bounding box center [82, 26] width 5 height 9
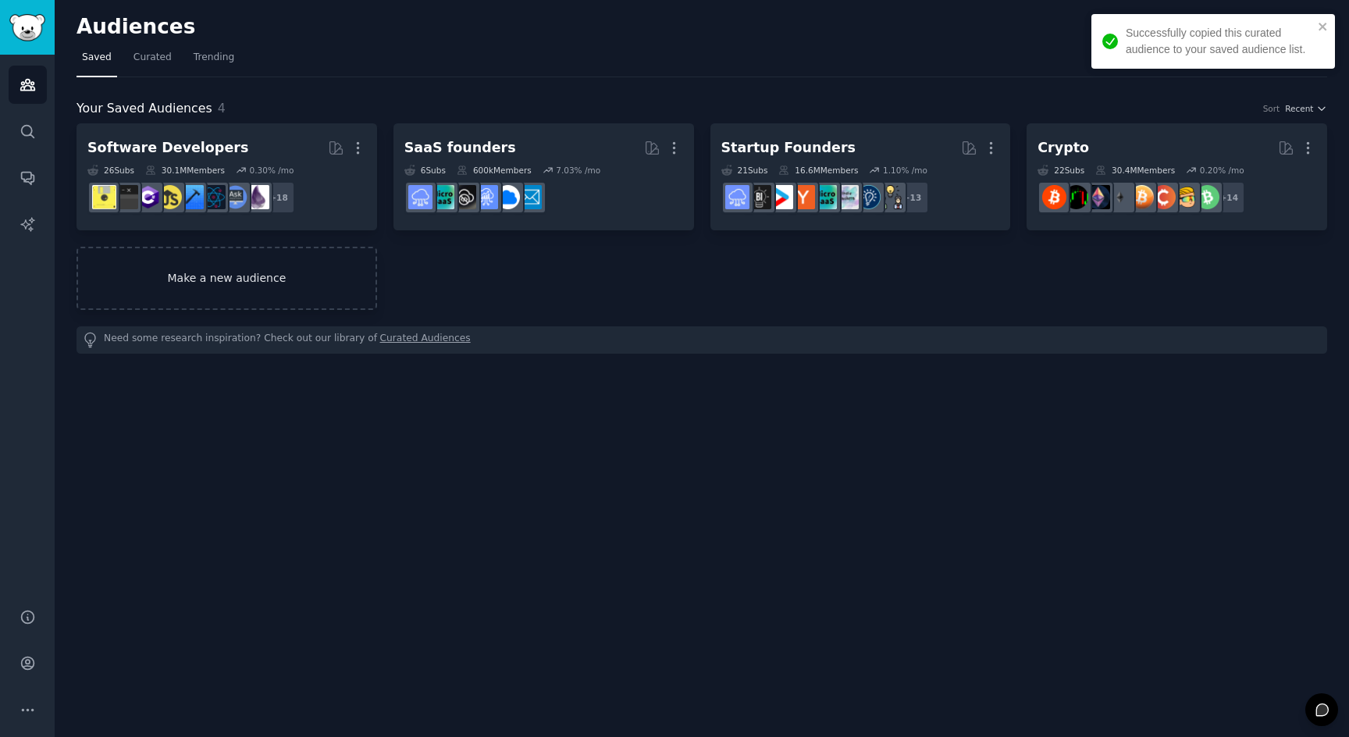
click at [302, 279] on link "Make a new audience" at bounding box center [227, 278] width 301 height 63
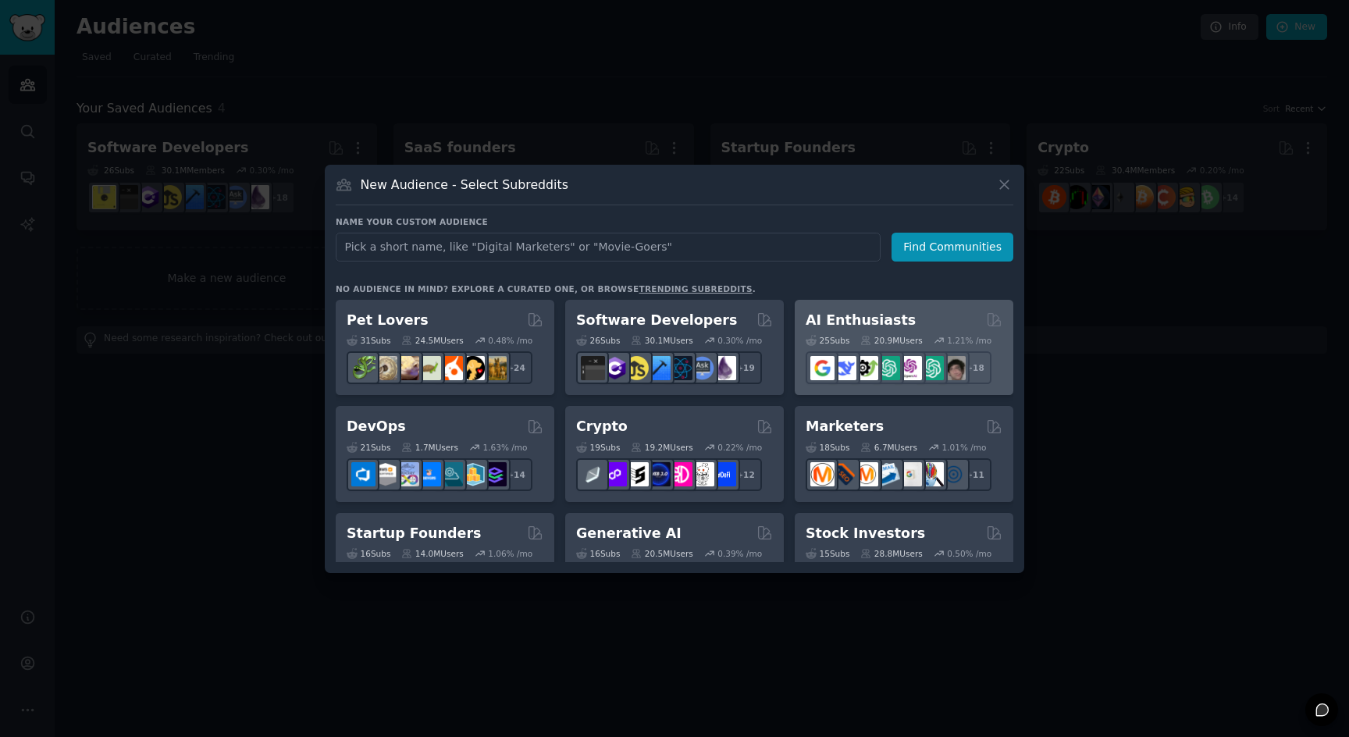
click at [877, 304] on div "AI Enthusiasts 25 Sub s 20.9M Users 1.21 % /mo r/GoogleGeminiAI + 18" at bounding box center [904, 348] width 219 height 96
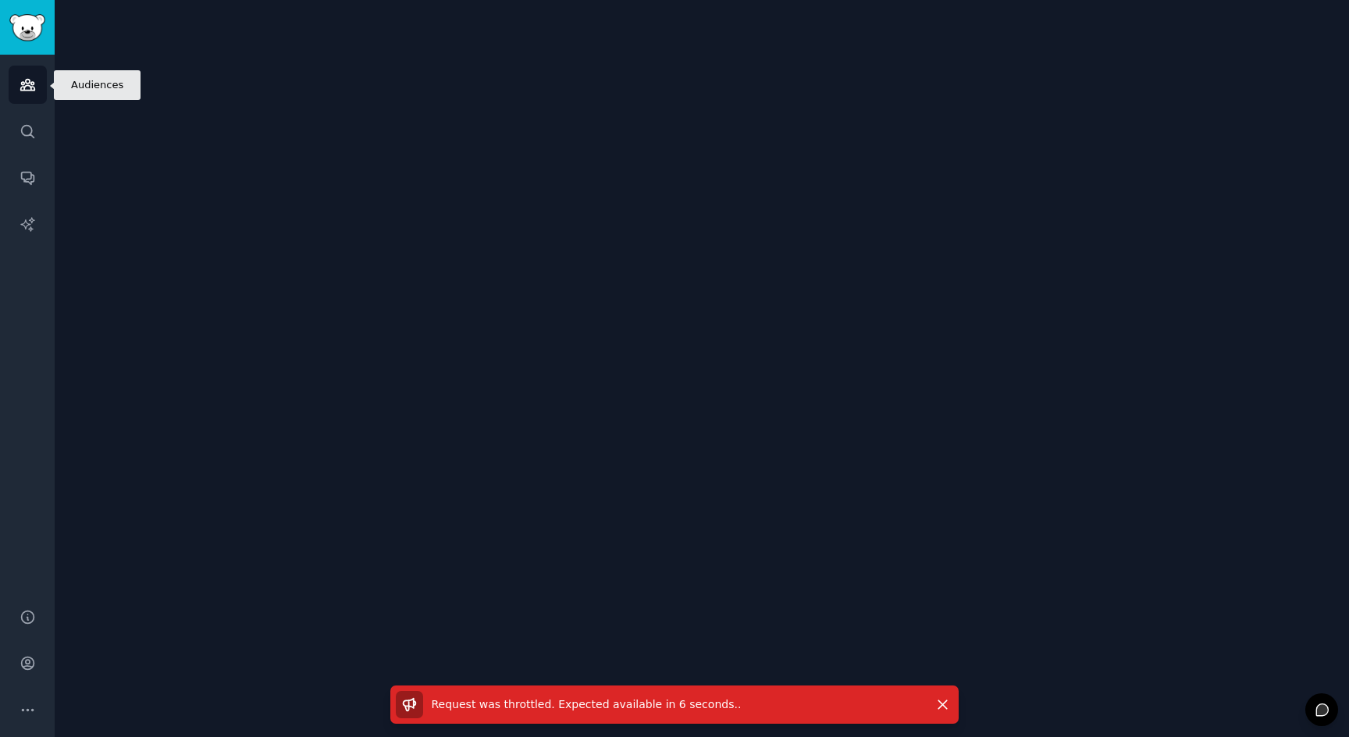
click at [27, 88] on icon "Sidebar" at bounding box center [28, 85] width 16 height 16
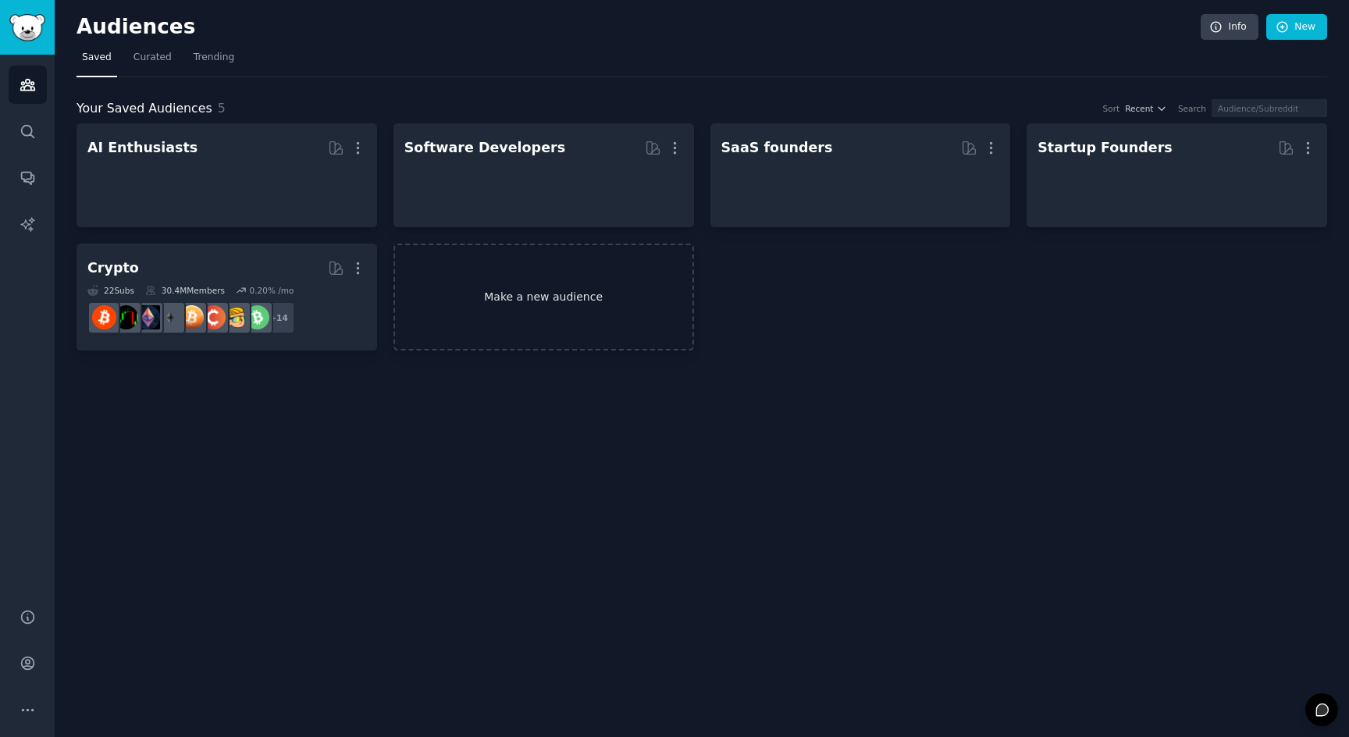
click at [482, 281] on link "Make a new audience" at bounding box center [543, 297] width 301 height 107
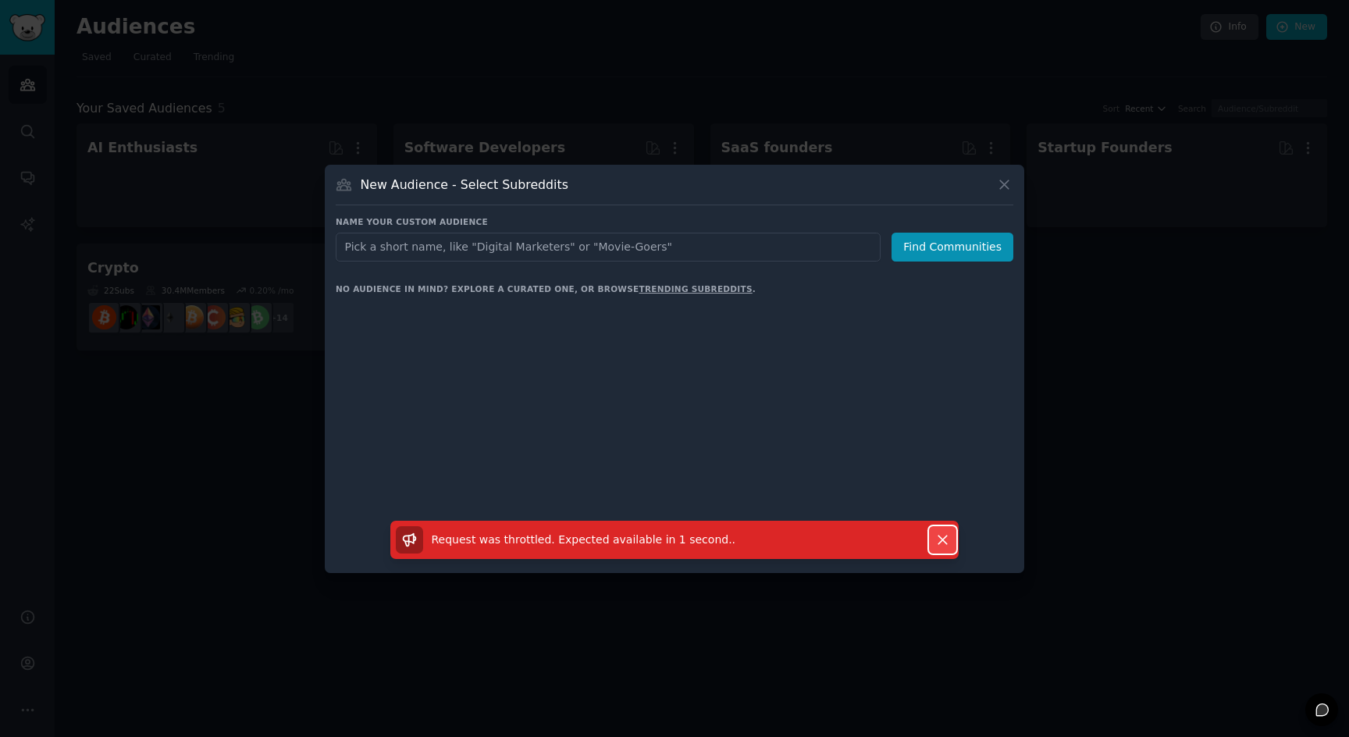
click at [944, 537] on icon "button" at bounding box center [942, 540] width 9 height 9
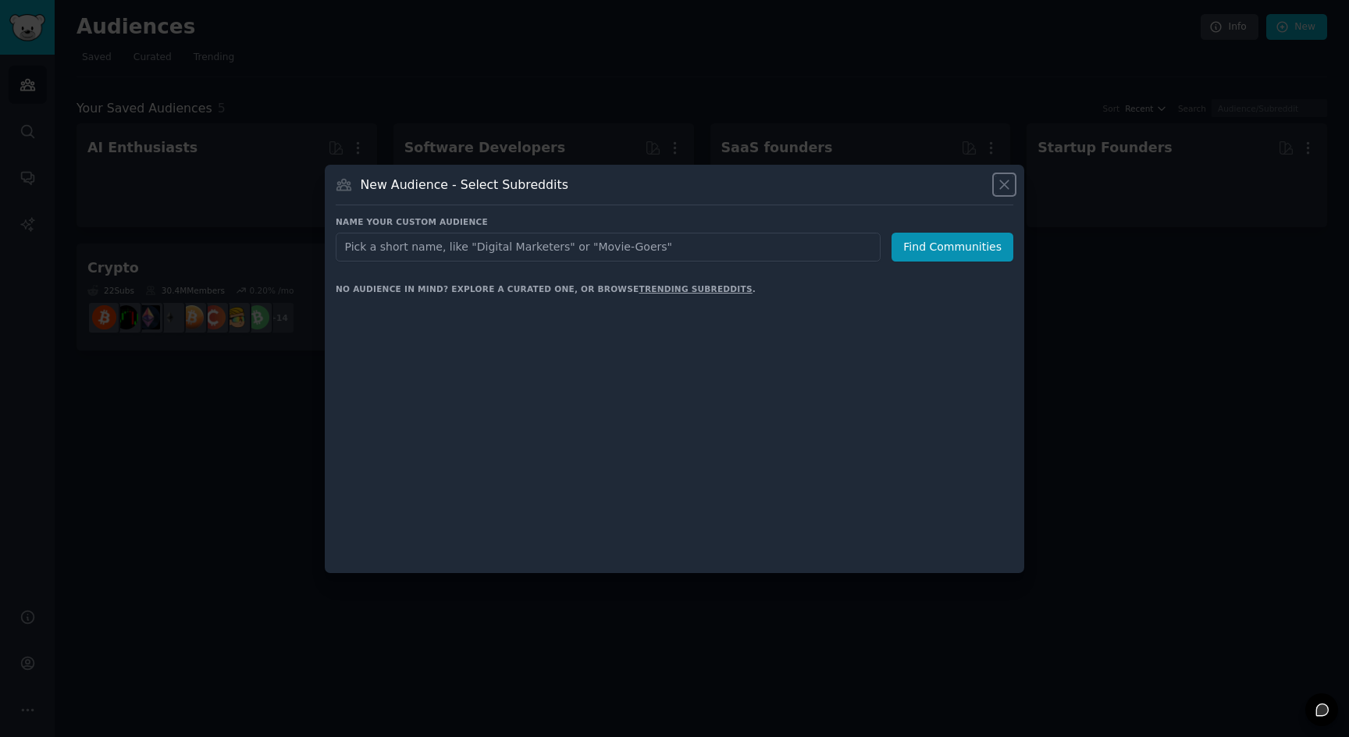
click at [1002, 187] on icon at bounding box center [1004, 184] width 16 height 16
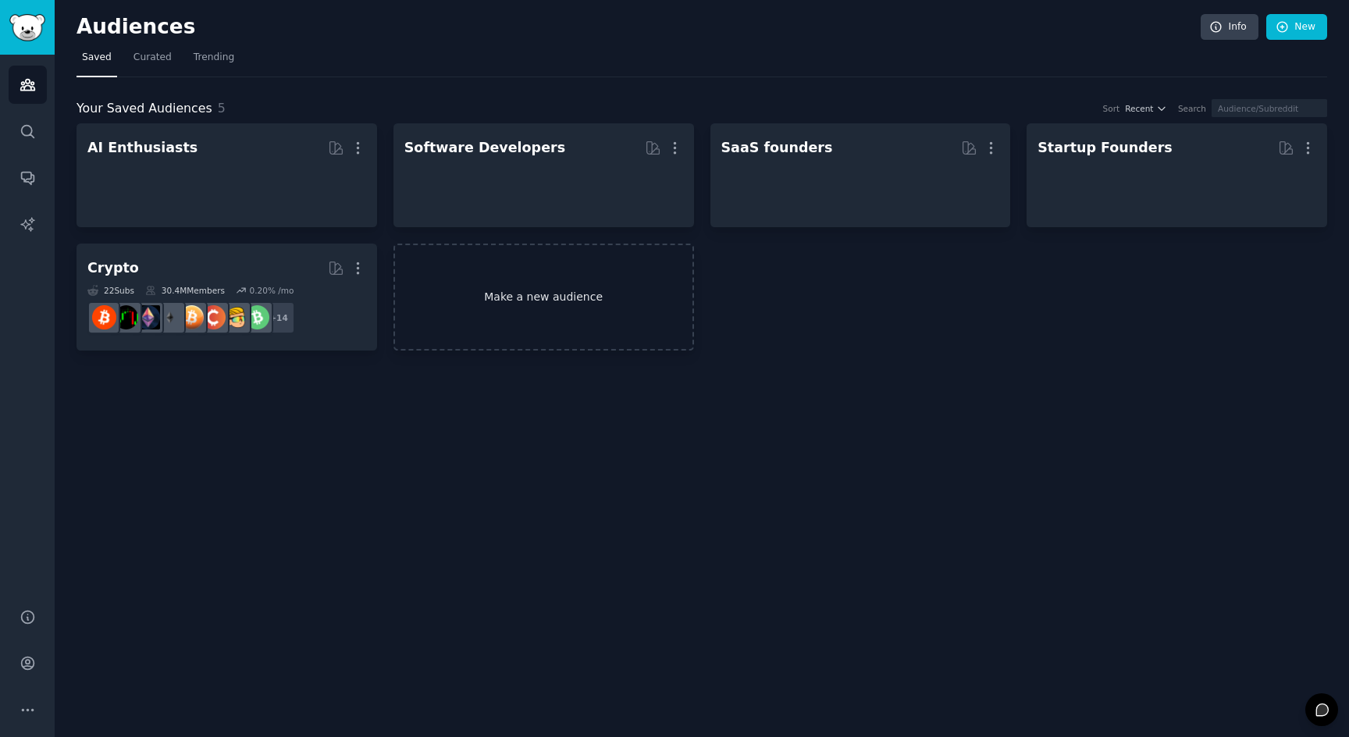
click at [457, 301] on link "Make a new audience" at bounding box center [543, 297] width 301 height 107
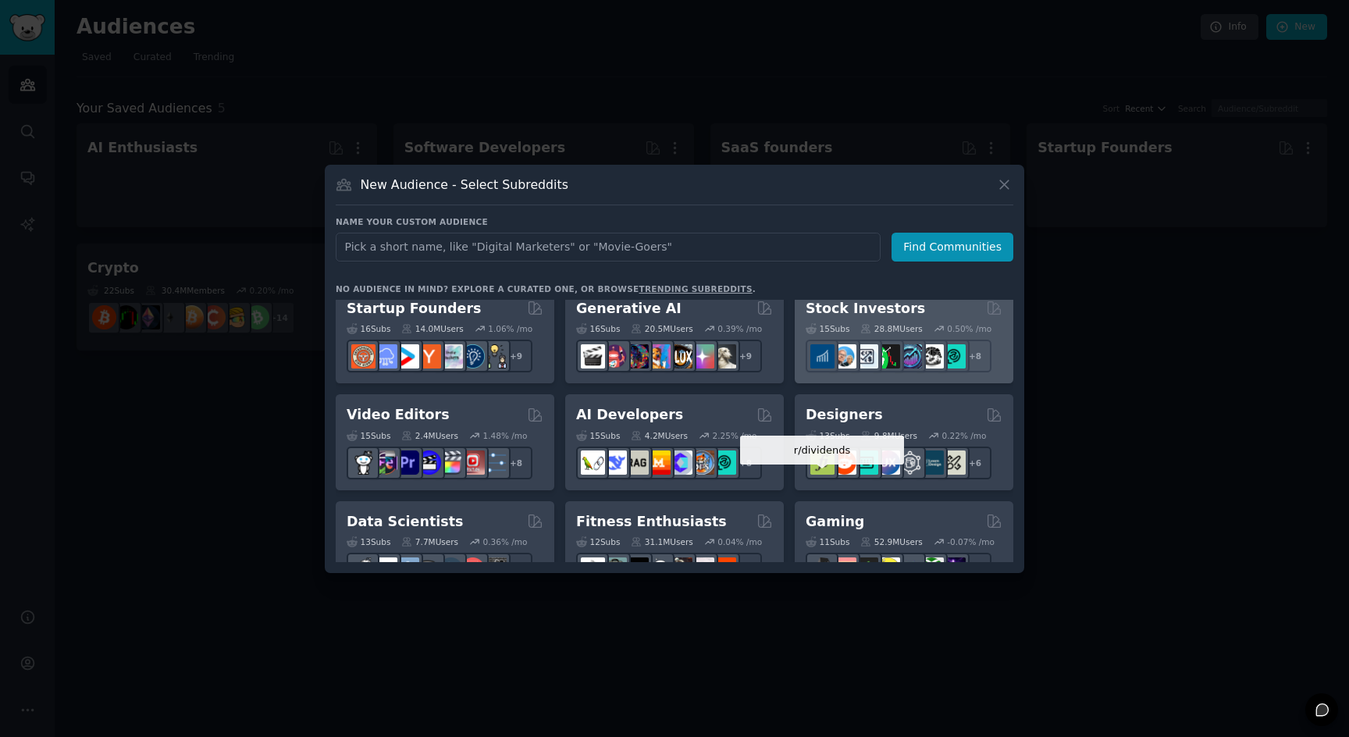
scroll to position [217, 0]
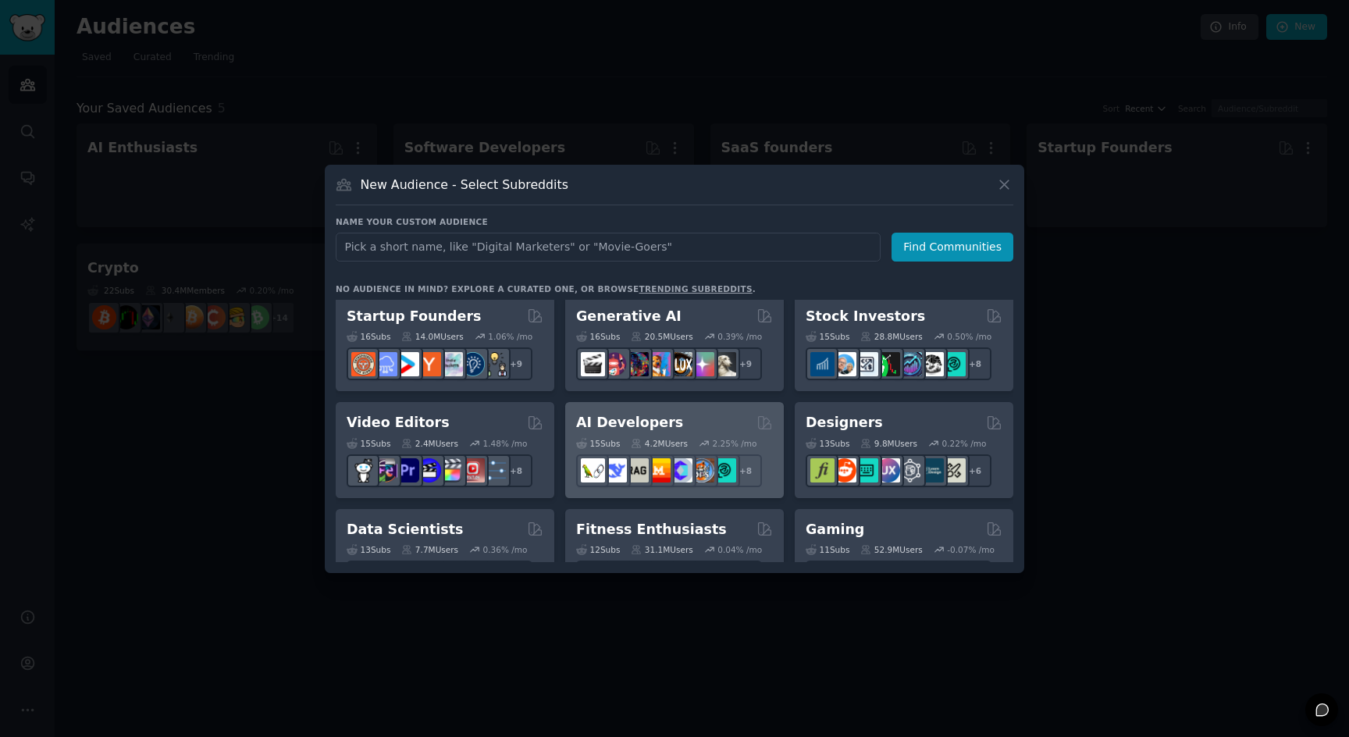
click at [726, 422] on div "AI Developers" at bounding box center [674, 423] width 197 height 20
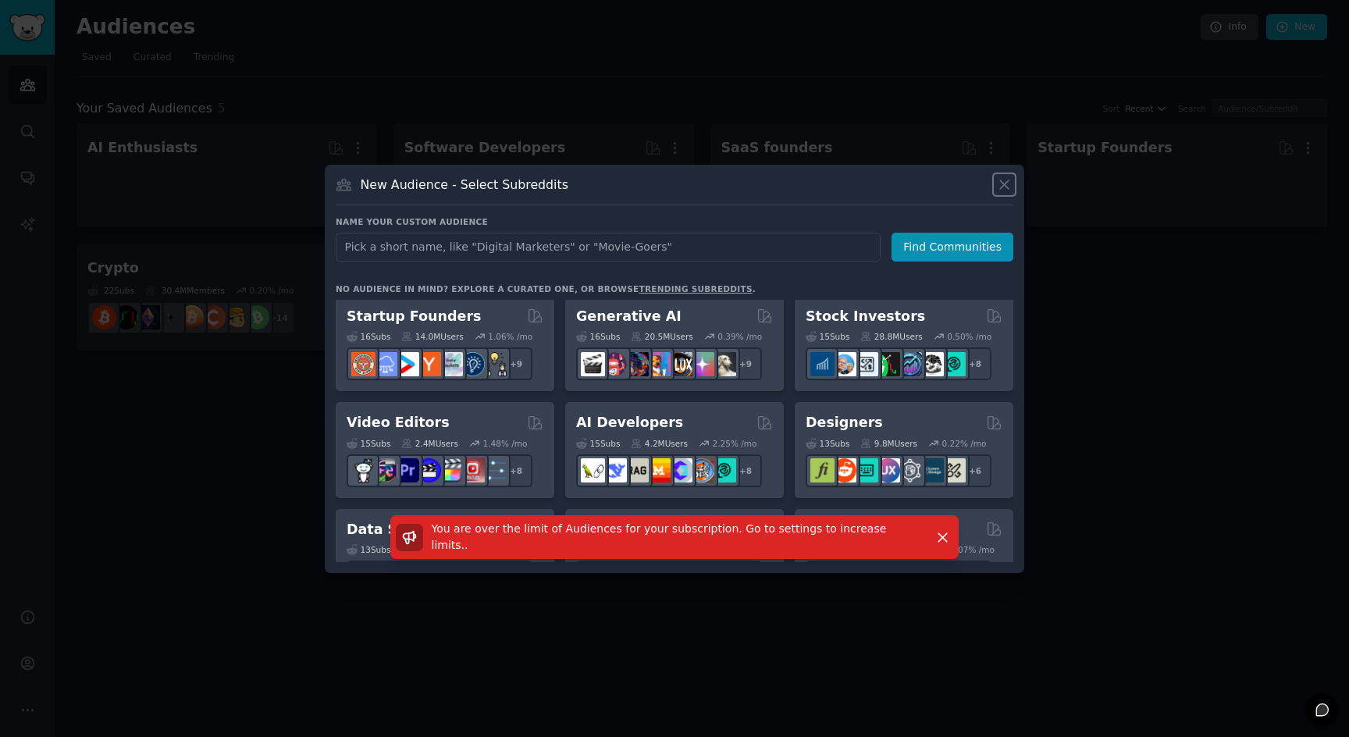
click at [999, 183] on icon at bounding box center [1004, 184] width 16 height 16
